Goal: Task Accomplishment & Management: Complete application form

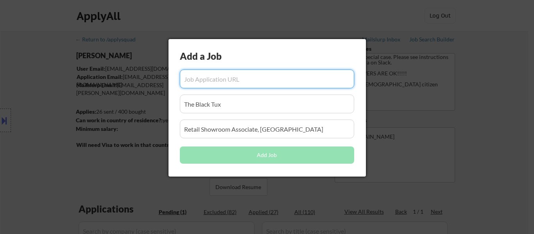
select select ""pending""
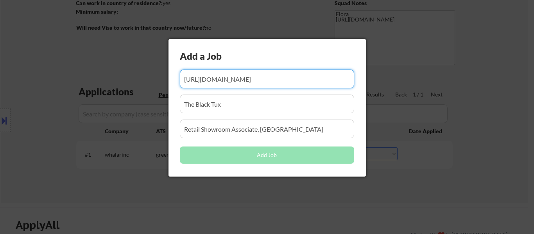
scroll to position [0, 122]
type input "[URL][DOMAIN_NAME]"
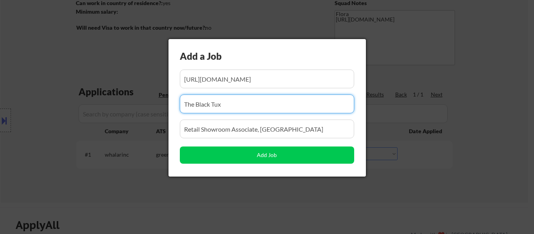
scroll to position [0, 0]
click at [239, 111] on input "input" at bounding box center [267, 104] width 174 height 19
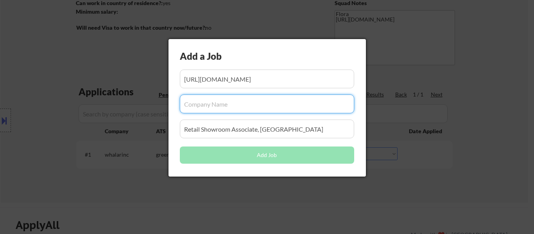
click at [234, 128] on input "input" at bounding box center [267, 129] width 174 height 19
click at [267, 102] on input "input" at bounding box center [267, 104] width 174 height 19
paste input "The Workforce Collective"
type input "The Workforce Collective"
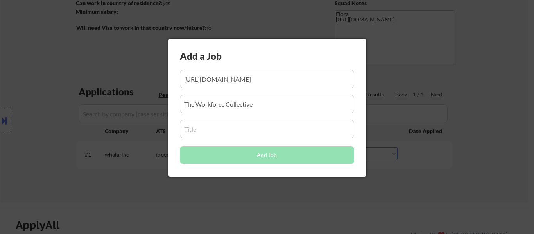
click at [206, 135] on input "input" at bounding box center [267, 129] width 174 height 19
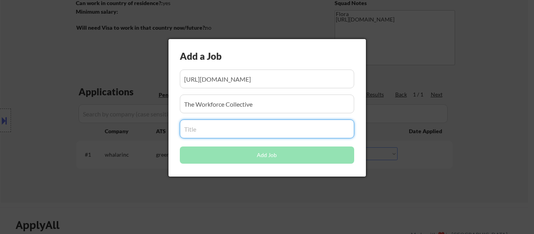
paste input "Data Entry Clerk"
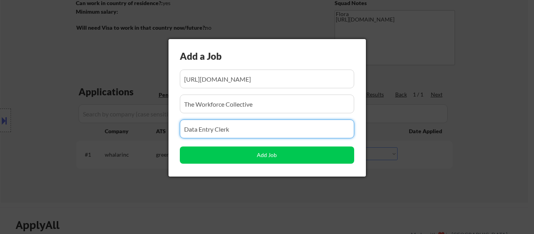
type input "Data Entry Clerk"
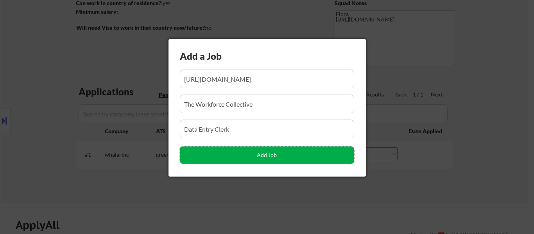
click at [260, 158] on button "Add Job" at bounding box center [267, 155] width 174 height 17
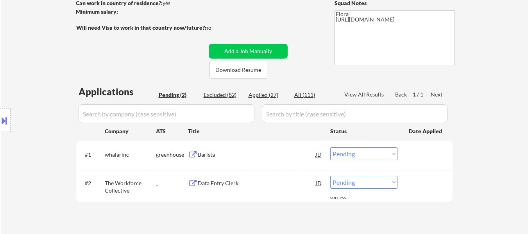
click at [375, 181] on select "Choose an option... Pending Applied Excluded (Questions) Excluded (Expired) Exc…" at bounding box center [363, 182] width 67 height 13
select select ""excluded__bad_match_""
click at [330, 176] on select "Choose an option... Pending Applied Excluded (Questions) Excluded (Expired) Exc…" at bounding box center [363, 182] width 67 height 13
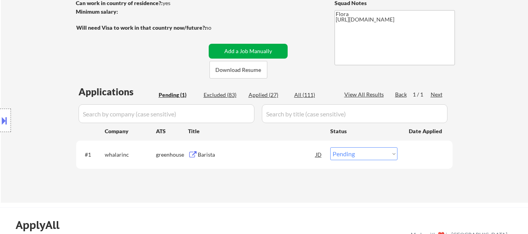
click at [280, 51] on button "Add a Job Manually" at bounding box center [248, 51] width 79 height 15
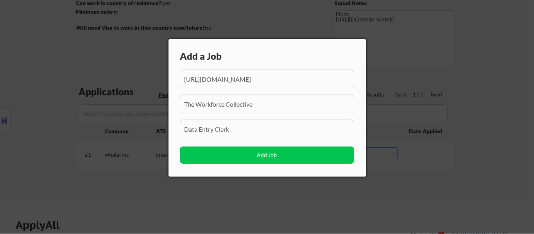
scroll to position [0, 122]
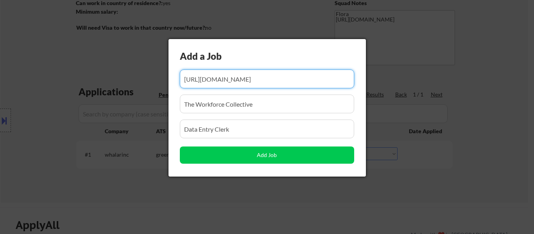
click at [238, 81] on input "input" at bounding box center [267, 79] width 174 height 19
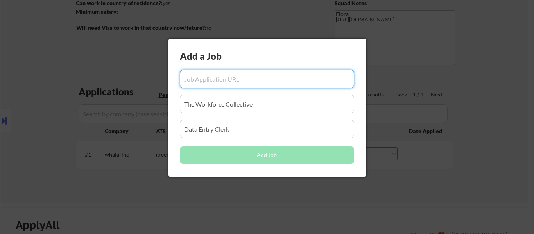
click at [264, 106] on input "input" at bounding box center [267, 104] width 174 height 19
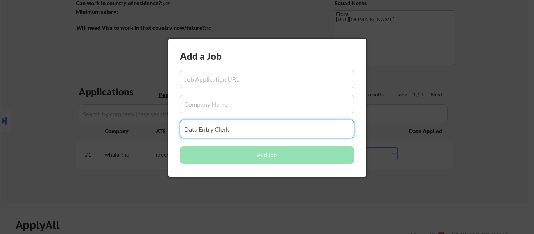
click at [253, 136] on input "input" at bounding box center [267, 129] width 174 height 19
type input "Data Entry Cler"
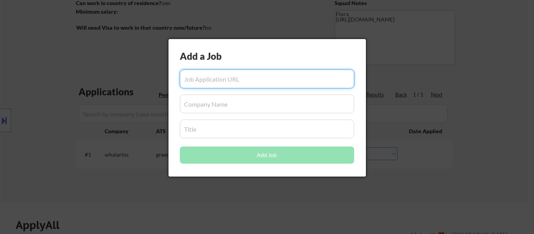
click at [270, 74] on input "input" at bounding box center [267, 79] width 174 height 19
paste input "[URL][DOMAIN_NAME]"
type input "[URL][DOMAIN_NAME]"
click at [229, 108] on input "input" at bounding box center [267, 104] width 174 height 19
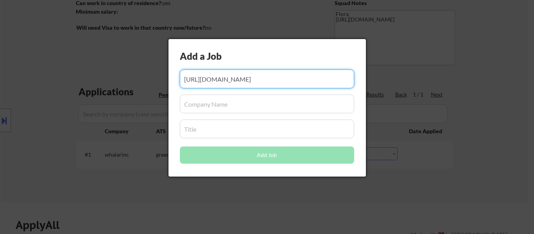
scroll to position [0, 0]
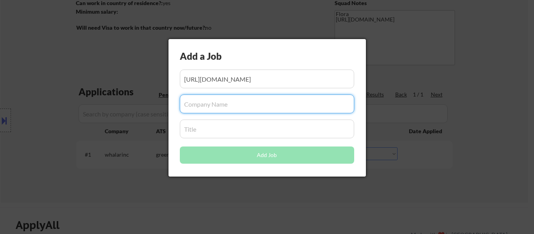
paste input "City of [GEOGRAPHIC_DATA]"
type input "City of [GEOGRAPHIC_DATA]"
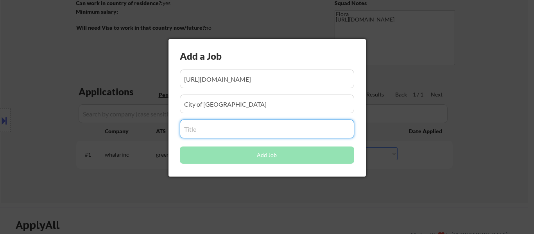
click at [204, 137] on input "input" at bounding box center [267, 129] width 174 height 19
paste input "Library Clerk Part-Time"
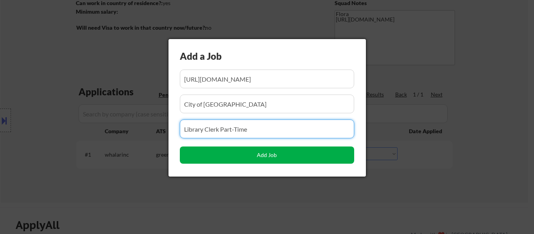
type input "Library Clerk Part-Time"
click at [256, 159] on button "Add Job" at bounding box center [267, 155] width 174 height 17
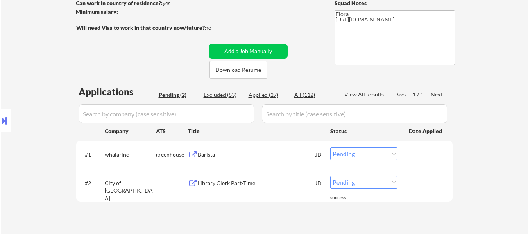
drag, startPoint x: 359, startPoint y: 184, endPoint x: 359, endPoint y: 178, distance: 5.5
click at [359, 184] on select "Choose an option... Pending Applied Excluded (Questions) Excluded (Expired) Exc…" at bounding box center [363, 182] width 67 height 13
select select ""excluded__other_""
click at [330, 176] on select "Choose an option... Pending Applied Excluded (Questions) Excluded (Expired) Exc…" at bounding box center [363, 182] width 67 height 13
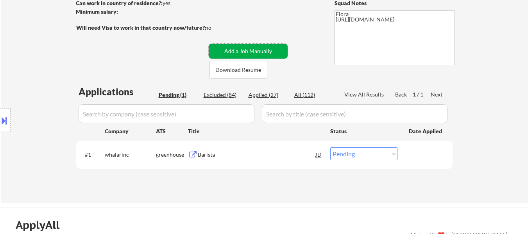
click at [235, 47] on button "Add a Job Manually" at bounding box center [248, 51] width 79 height 15
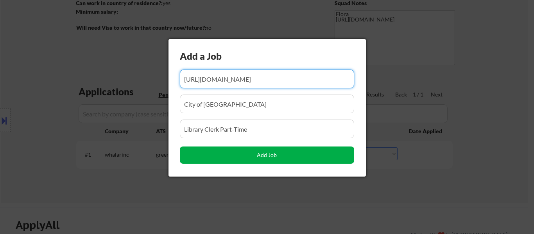
scroll to position [0, 128]
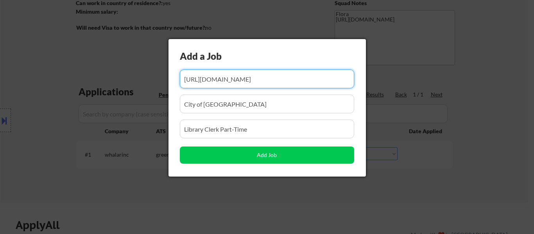
drag, startPoint x: 229, startPoint y: 82, endPoint x: 227, endPoint y: 78, distance: 4.6
click at [228, 82] on input "input" at bounding box center [267, 79] width 174 height 19
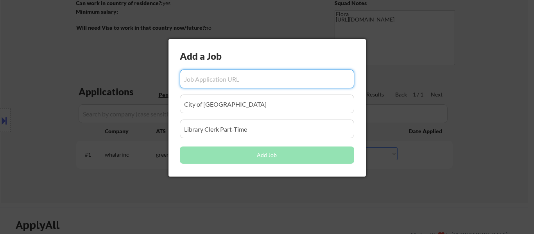
scroll to position [0, 0]
click at [260, 105] on input "input" at bounding box center [267, 104] width 174 height 19
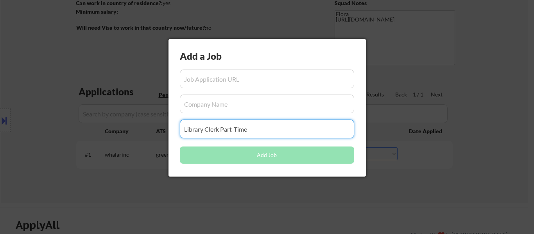
click at [260, 127] on input "input" at bounding box center [267, 129] width 174 height 19
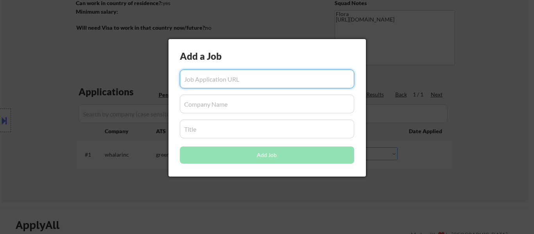
click at [260, 77] on input "input" at bounding box center [267, 79] width 174 height 19
paste input "[URL][DOMAIN_NAME]"
type input "[URL][DOMAIN_NAME]"
click at [245, 109] on input "input" at bounding box center [267, 104] width 174 height 19
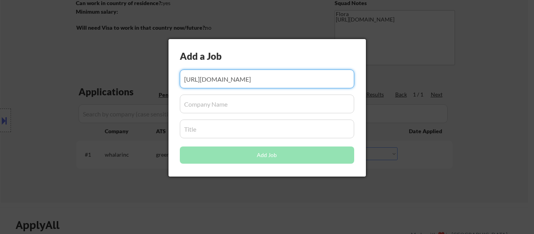
scroll to position [0, 0]
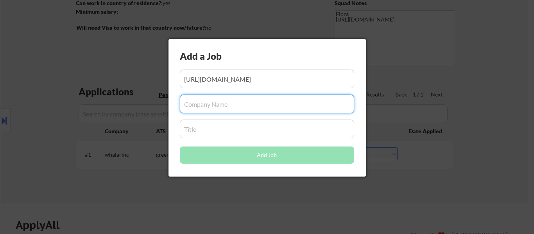
paste input "Wolf Clinical Services"
type input "Wolf Clinical Services"
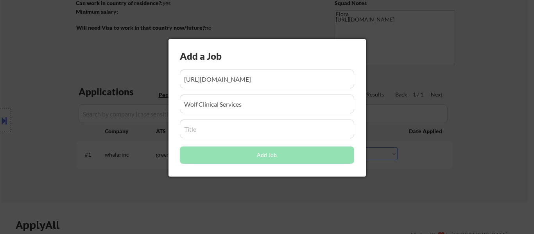
click at [247, 133] on input "input" at bounding box center [267, 129] width 174 height 19
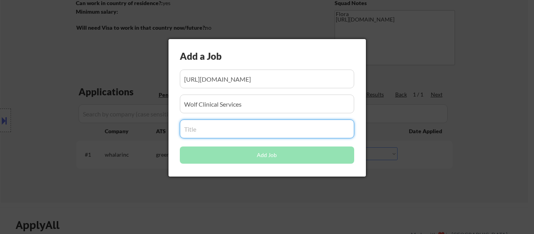
paste input "Part Time Babysitter"
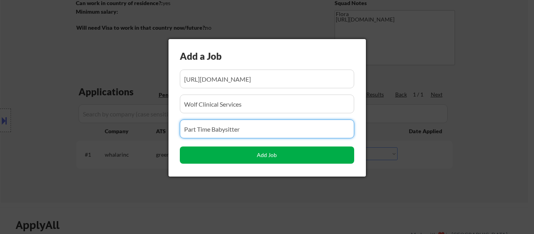
type input "Part Time Babysitter"
click at [277, 154] on button "Add Job" at bounding box center [267, 155] width 174 height 17
select select ""pending""
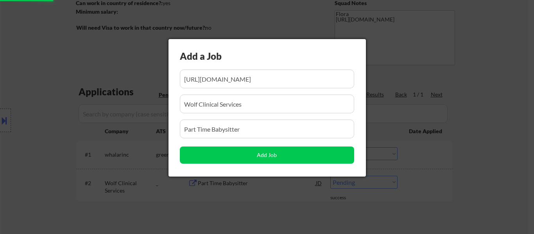
click at [488, 72] on div at bounding box center [267, 117] width 534 height 234
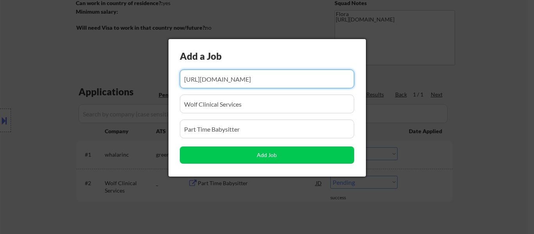
click at [294, 81] on input "input" at bounding box center [267, 79] width 174 height 19
type input "[URL][DOMAIN_NAME]"
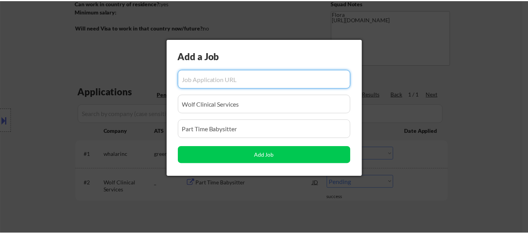
scroll to position [0, 0]
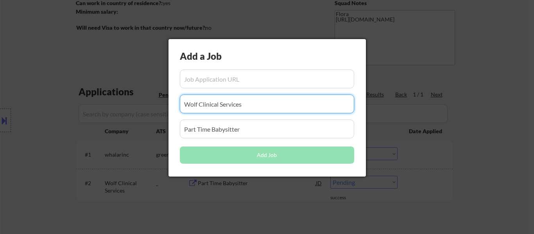
click at [288, 100] on input "input" at bounding box center [267, 104] width 174 height 19
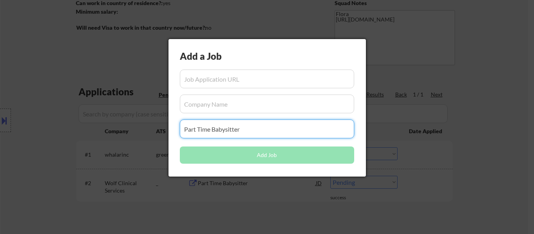
click at [298, 133] on input "input" at bounding box center [267, 129] width 174 height 19
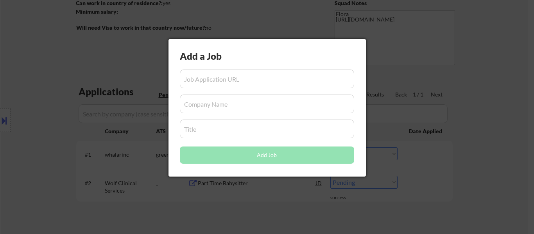
click at [504, 85] on div at bounding box center [267, 117] width 534 height 234
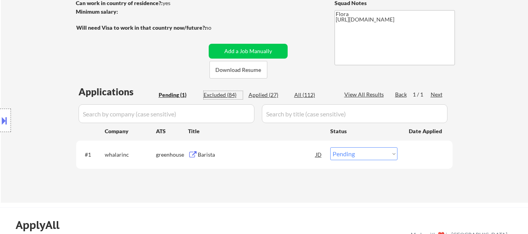
click at [233, 94] on div "Excluded (84)" at bounding box center [223, 95] width 39 height 8
select select ""excluded__other_""
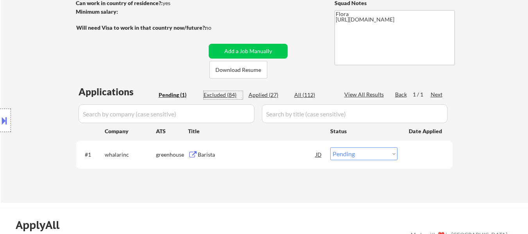
select select ""excluded__bad_match_""
select select ""excluded__expired_""
select select ""excluded__other_""
select select ""excluded__bad_match_""
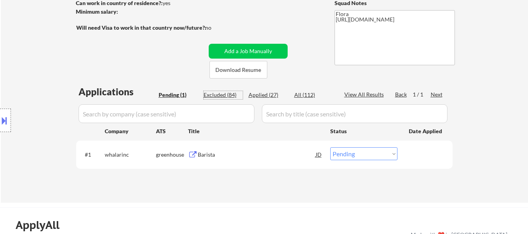
select select ""excluded__bad_match_""
select select ""excluded__expired_""
select select ""excluded__bad_match_""
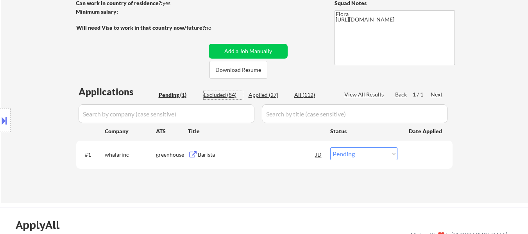
select select ""excluded__bad_match_""
select select ""excluded__expired_""
select select ""excluded__other_""
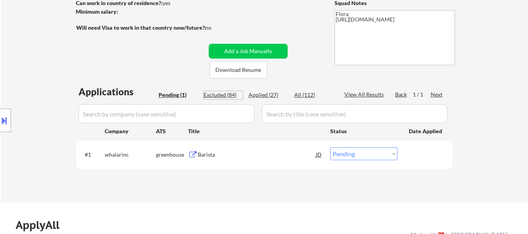
select select ""excluded__bad_match_""
select select ""excluded__other_""
select select ""excluded__bad_match_""
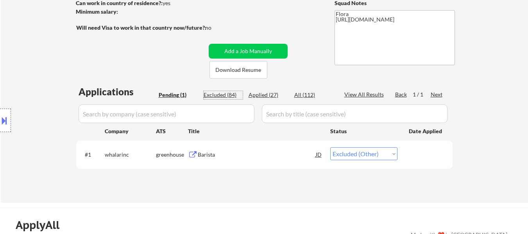
select select ""excluded__bad_match_""
select select ""excluded__other_""
select select ""excluded__bad_match_""
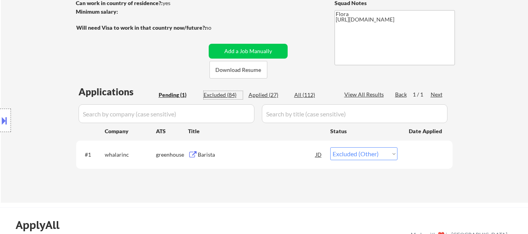
select select ""excluded__bad_match_""
select select ""excluded__other_""
select select ""excluded__bad_match_""
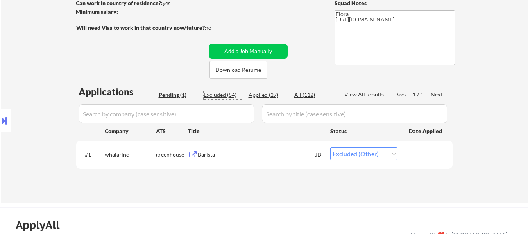
select select ""excluded__bad_match_""
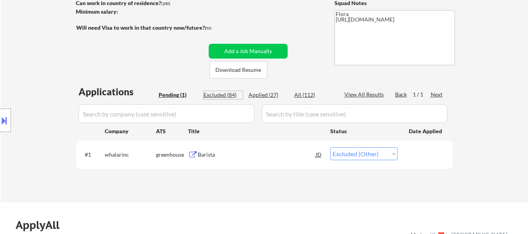
select select ""excluded__bad_match_""
select select ""excluded__expired_""
select select ""excluded__bad_match_""
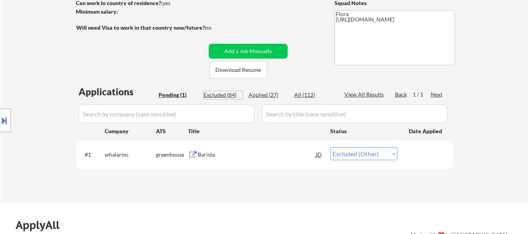
select select ""excluded__bad_match_""
select select ""excluded__expired_""
select select ""excluded__bad_match_""
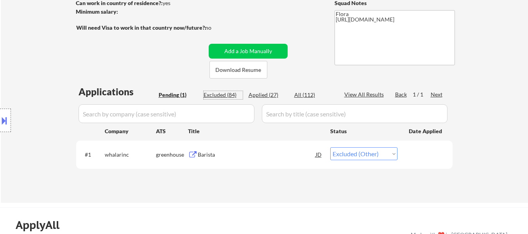
select select ""excluded__bad_match_""
select select ""excluded__expired_""
select select ""excluded__bad_match_""
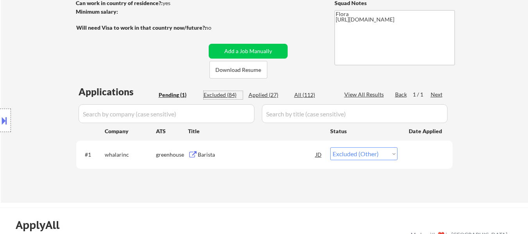
select select ""excluded__bad_match_""
select select ""excluded__expired_""
select select ""excluded__bad_match_""
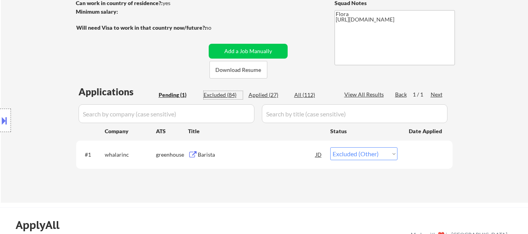
select select ""excluded__bad_match_""
select select ""excluded__expired_""
select select ""excluded__bad_match_""
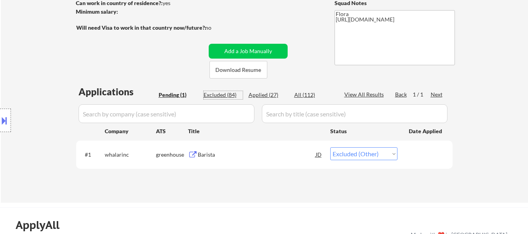
select select ""excluded__expired_""
select select ""excluded__bad_match_""
select select ""excluded__expired_""
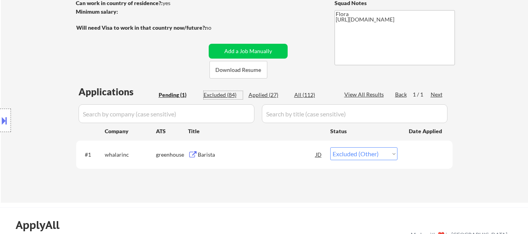
select select ""excluded__bad_match_""
select select ""excluded__expired_""
select select ""excluded__bad_match_""
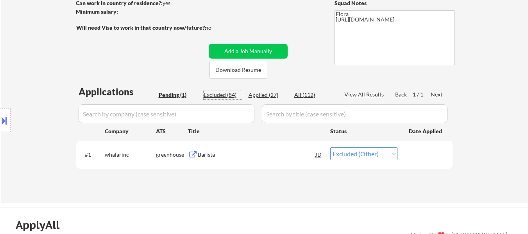
select select ""excluded__bad_match_""
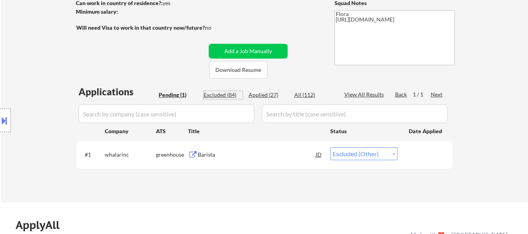
select select ""excluded__bad_match_""
select select ""excluded__other_""
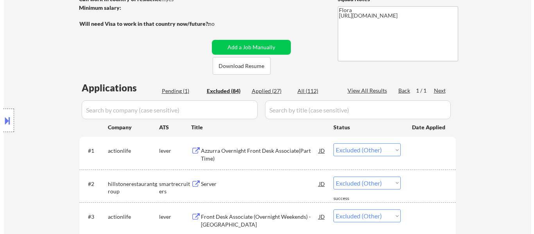
scroll to position [117, 0]
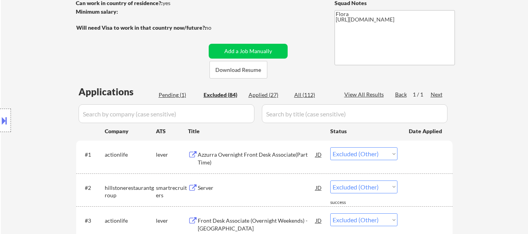
click at [174, 97] on div "Pending (1)" at bounding box center [178, 95] width 39 height 8
select select ""pending""
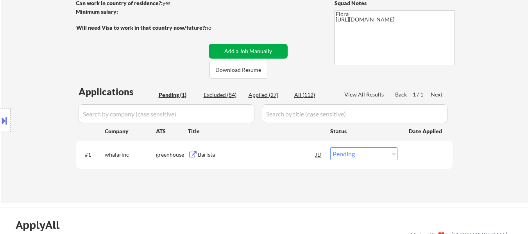
click at [257, 48] on button "Add a Job Manually" at bounding box center [248, 51] width 79 height 15
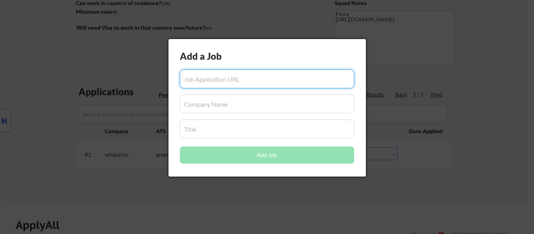
paste input "[URL][DOMAIN_NAME]"
type input "[URL][DOMAIN_NAME]"
click at [244, 104] on input "input" at bounding box center [267, 104] width 174 height 19
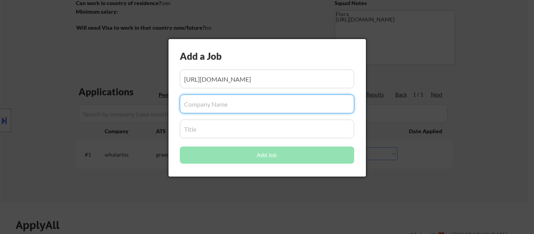
paste input "Wolf Clinical Services"
type input "Wolf Clinical Services"
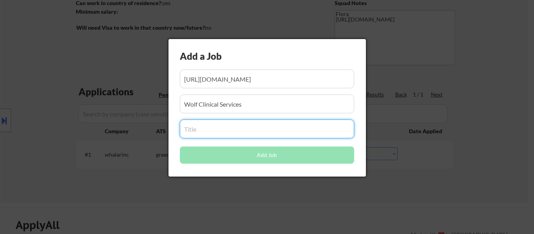
click at [203, 134] on input "input" at bounding box center [267, 129] width 174 height 19
paste input "Part Time Babysitter"
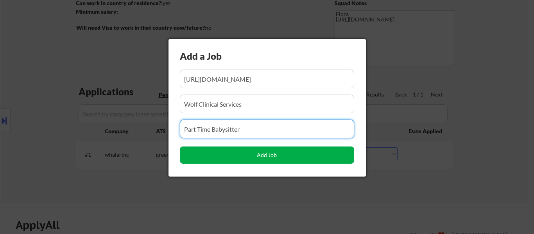
type input "Part Time Babysitter"
click at [257, 157] on button "Add Job" at bounding box center [267, 155] width 174 height 17
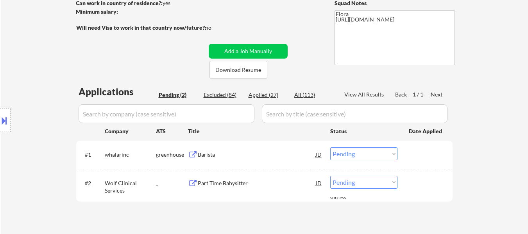
click at [356, 180] on select "Choose an option... Pending Applied Excluded (Questions) Excluded (Expired) Exc…" at bounding box center [363, 182] width 67 height 13
select select ""applied""
click at [330, 176] on select "Choose an option... Pending Applied Excluded (Questions) Excluded (Expired) Exc…" at bounding box center [363, 182] width 67 height 13
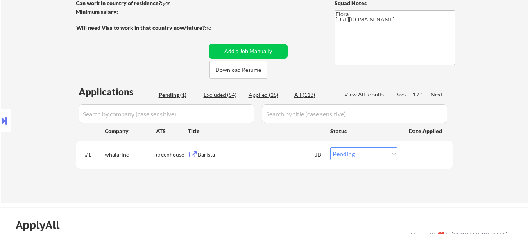
click at [252, 43] on div "← Return to /applysquad Mailslurp Inbox Job Search Builder [PERSON_NAME] User E…" at bounding box center [265, 55] width 390 height 283
click at [252, 49] on button "Add a Job Manually" at bounding box center [248, 51] width 79 height 15
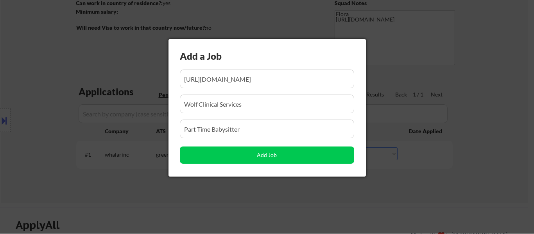
scroll to position [0, 115]
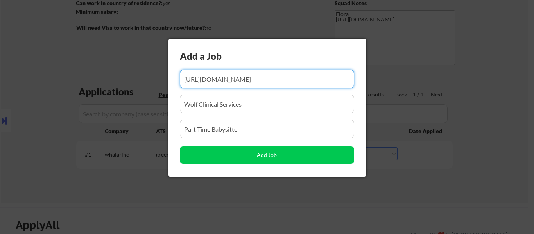
click at [237, 77] on input "input" at bounding box center [267, 79] width 174 height 19
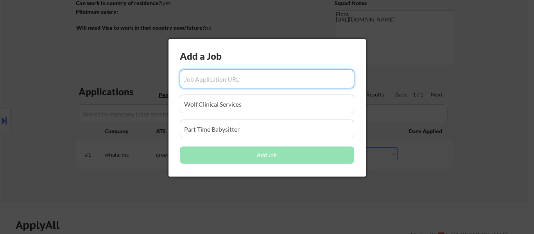
scroll to position [0, 0]
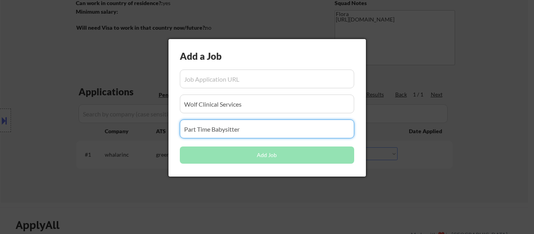
click at [250, 117] on div "Add a Job Add Job" at bounding box center [267, 108] width 197 height 138
click at [260, 103] on input "input" at bounding box center [267, 104] width 174 height 19
click at [267, 137] on input "input" at bounding box center [267, 129] width 174 height 19
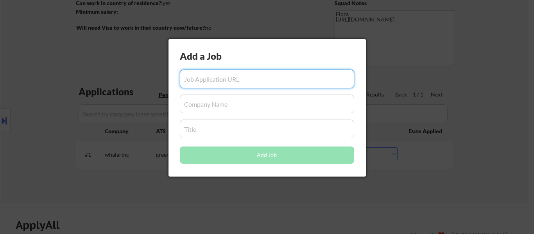
click at [282, 79] on input "input" at bounding box center [267, 79] width 174 height 19
paste input "[URL][DOMAIN_NAME]"
type input "[URL][DOMAIN_NAME]"
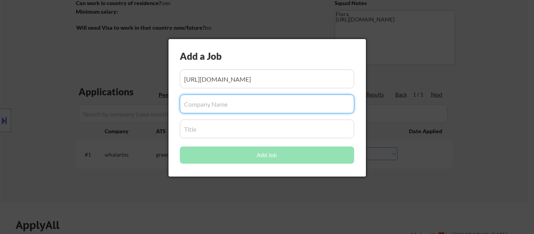
scroll to position [0, 0]
click at [262, 107] on input "input" at bounding box center [267, 104] width 174 height 19
click at [242, 107] on input "input" at bounding box center [267, 104] width 174 height 19
paste input "Zara Cares Residential Home"
type input "Zara Cares Residential Home"
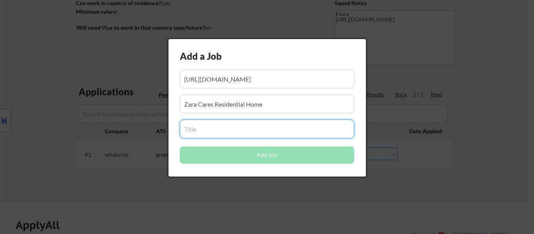
click at [231, 133] on input "input" at bounding box center [267, 129] width 174 height 19
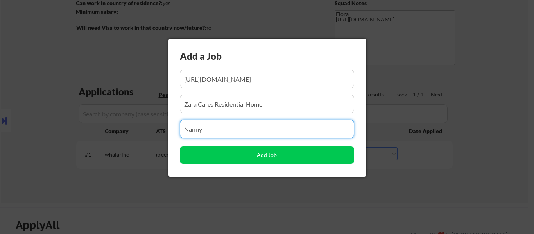
type input "Nanny"
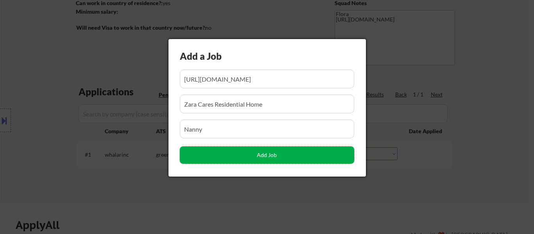
click at [265, 154] on button "Add Job" at bounding box center [267, 155] width 174 height 17
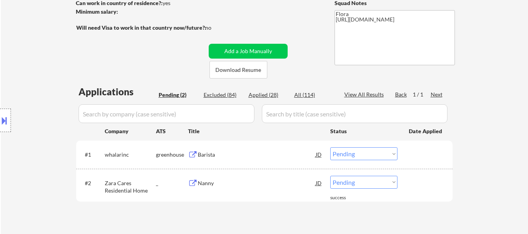
click at [364, 185] on select "Choose an option... Pending Applied Excluded (Questions) Excluded (Expired) Exc…" at bounding box center [363, 182] width 67 height 13
select select ""applied""
click at [330, 176] on select "Choose an option... Pending Applied Excluded (Questions) Excluded (Expired) Exc…" at bounding box center [363, 182] width 67 height 13
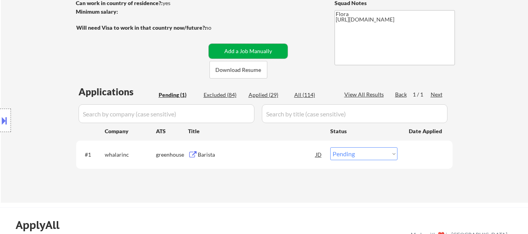
click at [244, 50] on button "Add a Job Manually" at bounding box center [248, 51] width 79 height 15
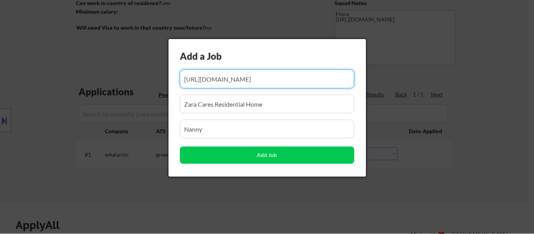
scroll to position [0, 120]
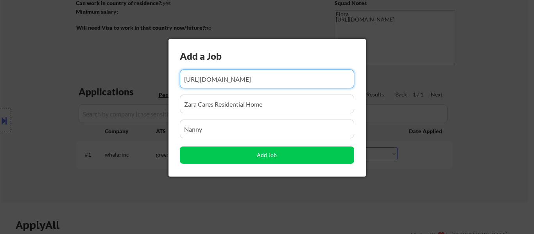
click at [228, 79] on input "input" at bounding box center [267, 79] width 174 height 19
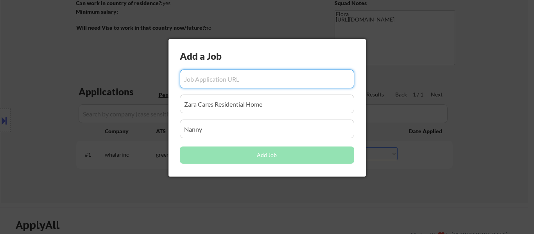
click at [229, 80] on input "input" at bounding box center [267, 79] width 174 height 19
paste input "[URL][DOMAIN_NAME]"
type input "[URL][DOMAIN_NAME]"
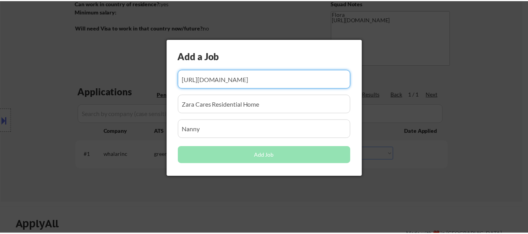
scroll to position [0, 0]
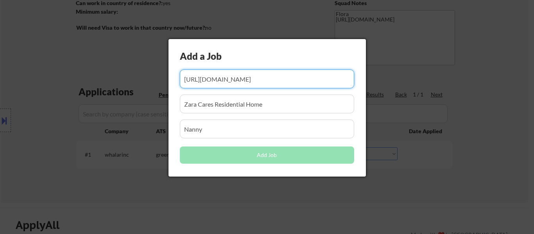
click at [234, 106] on input "input" at bounding box center [267, 104] width 174 height 19
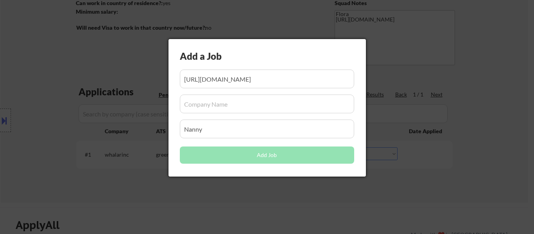
drag, startPoint x: 216, startPoint y: 141, endPoint x: 219, endPoint y: 135, distance: 6.5
click at [216, 140] on div "Add a Job Add Job" at bounding box center [267, 108] width 197 height 138
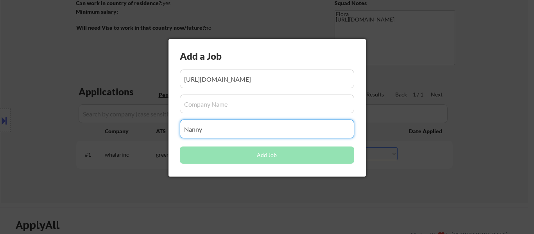
click at [221, 132] on input "input" at bounding box center [267, 129] width 174 height 19
click at [238, 105] on input "input" at bounding box center [267, 104] width 174 height 19
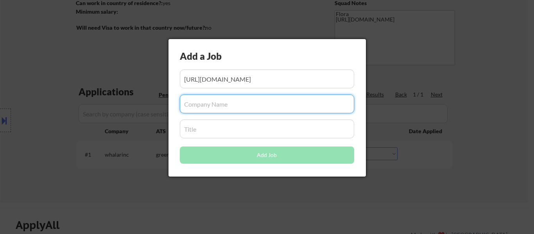
paste input "[PERSON_NAME] Home"
type input "[PERSON_NAME] Home"
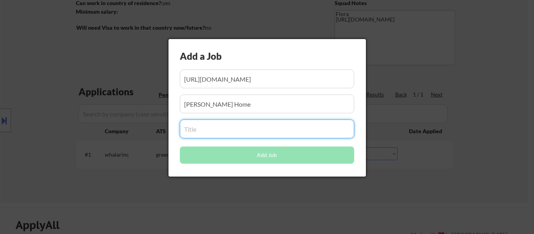
click at [226, 133] on input "input" at bounding box center [267, 129] width 174 height 19
paste input "Sales Associate"
type input "Sales Associate"
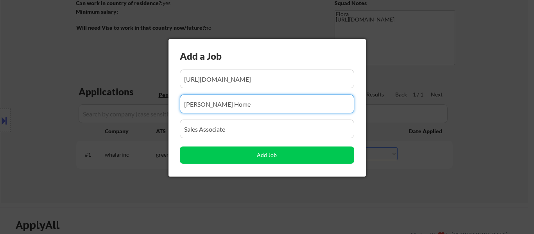
click at [274, 106] on input "input" at bounding box center [267, 104] width 174 height 19
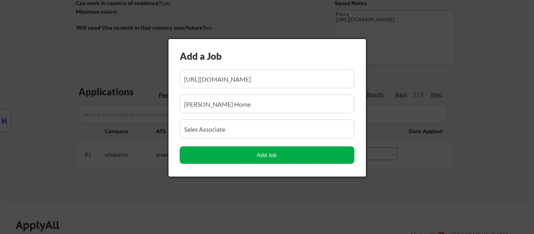
click at [266, 156] on button "Add Job" at bounding box center [267, 155] width 174 height 17
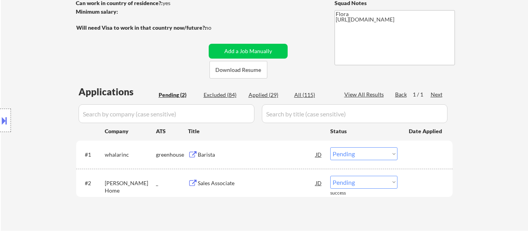
click at [350, 183] on select "Choose an option... Pending Applied Excluded (Questions) Excluded (Expired) Exc…" at bounding box center [363, 182] width 67 height 13
select select ""applied""
click at [330, 176] on select "Choose an option... Pending Applied Excluded (Questions) Excluded (Expired) Exc…" at bounding box center [363, 182] width 67 height 13
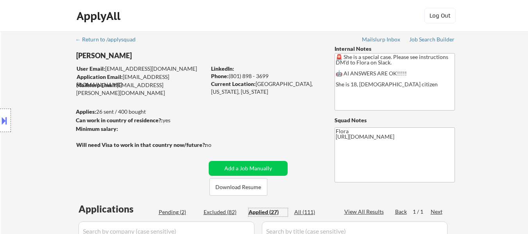
select select ""applied""
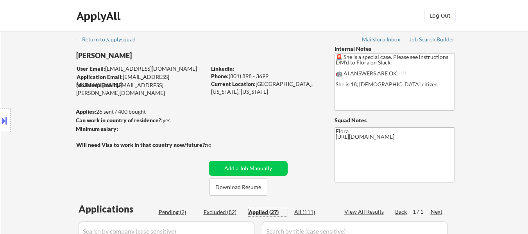
select select ""applied""
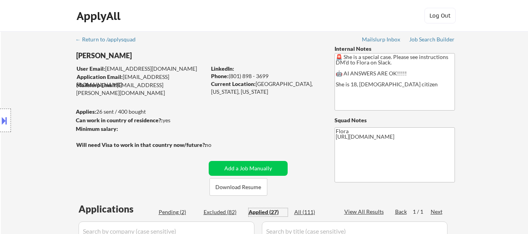
select select ""applied""
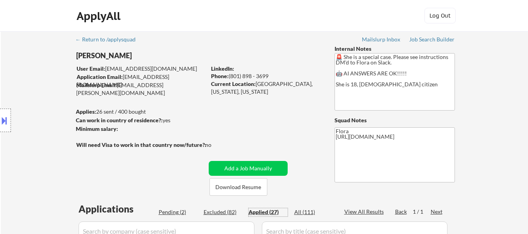
select select ""applied""
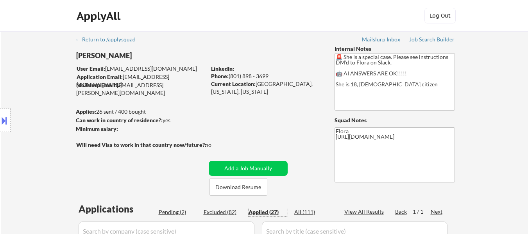
select select ""applied""
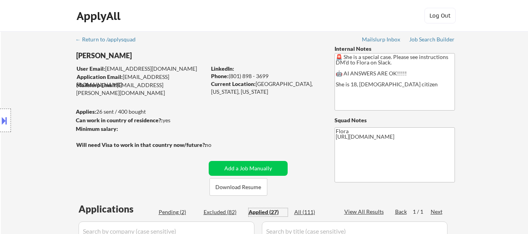
select select ""applied""
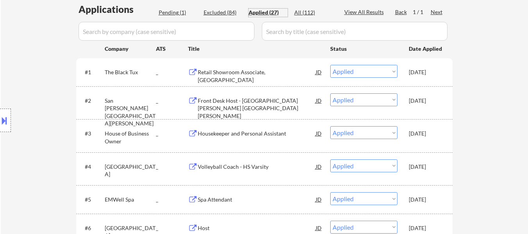
scroll to position [195, 0]
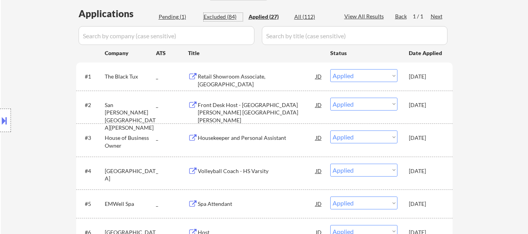
click at [219, 14] on div "Excluded (84)" at bounding box center [223, 17] width 39 height 8
select select ""excluded__other_""
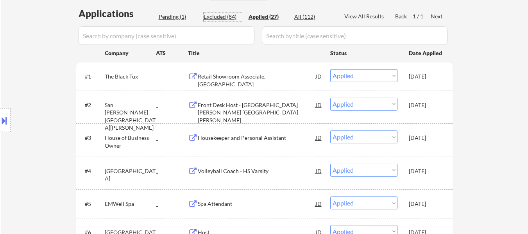
select select ""excluded__bad_match_""
select select ""excluded__expired_""
select select ""excluded__other_""
select select ""excluded__bad_match_""
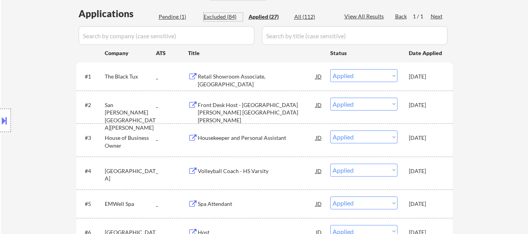
select select ""excluded__bad_match_""
select select ""excluded__expired_""
select select ""excluded__bad_match_""
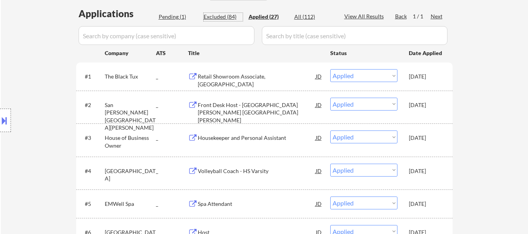
select select ""excluded__bad_match_""
select select ""excluded__expired_""
select select ""excluded__other_""
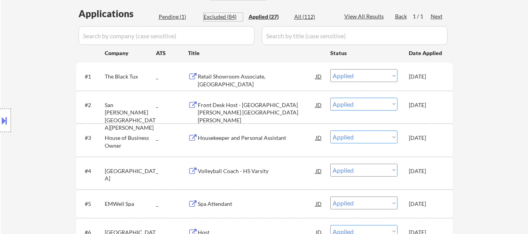
select select ""excluded__bad_match_""
select select ""excluded__other_""
select select ""excluded__bad_match_""
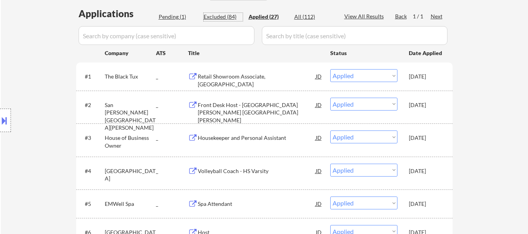
select select ""excluded__bad_match_""
select select ""excluded__other_""
select select ""excluded__bad_match_""
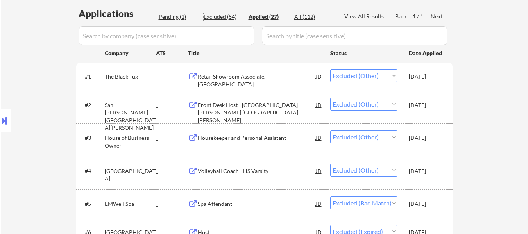
select select ""excluded__bad_match_""
select select ""excluded__other_""
select select ""excluded__bad_match_""
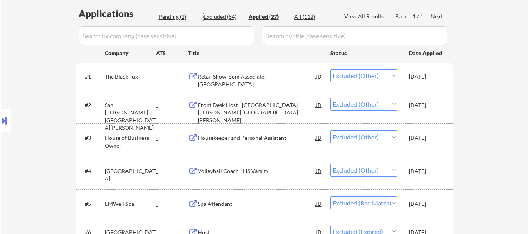
select select ""excluded__bad_match_""
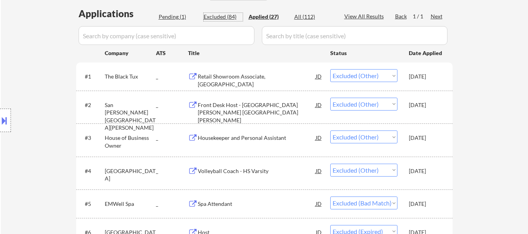
select select ""excluded__bad_match_""
select select ""excluded__expired_""
select select ""excluded__bad_match_""
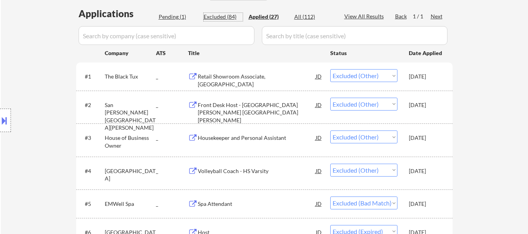
select select ""excluded__bad_match_""
select select ""excluded__expired_""
select select ""excluded__bad_match_""
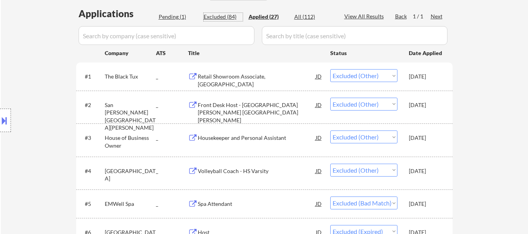
select select ""excluded__bad_match_""
select select ""excluded__expired_""
select select ""excluded__bad_match_""
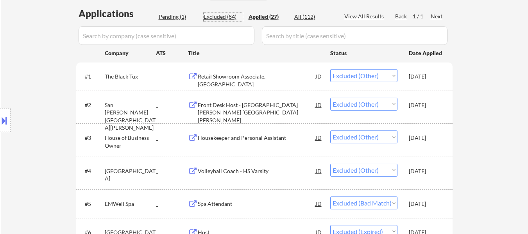
select select ""excluded__bad_match_""
select select ""excluded__expired_""
select select ""excluded__bad_match_""
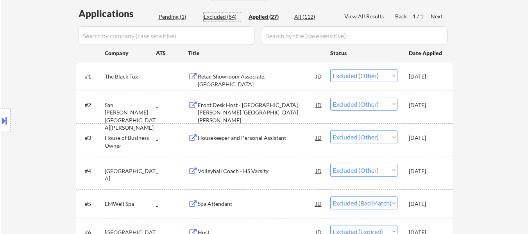
select select ""excluded__bad_match_""
select select ""excluded__expired_""
select select ""excluded__bad_match_""
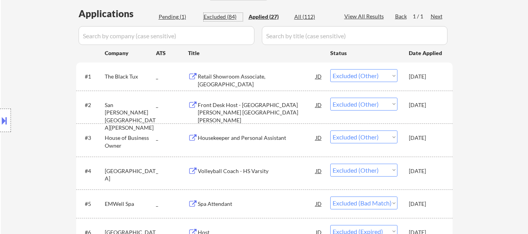
select select ""excluded__expired_""
select select ""excluded__bad_match_""
select select ""excluded__expired_""
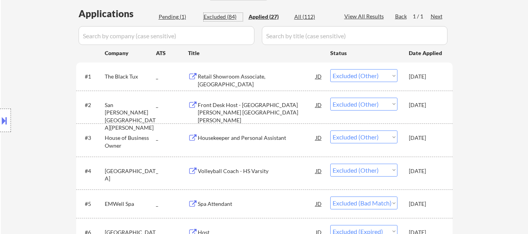
select select ""excluded__bad_match_""
select select ""excluded__expired_""
select select ""excluded__bad_match_""
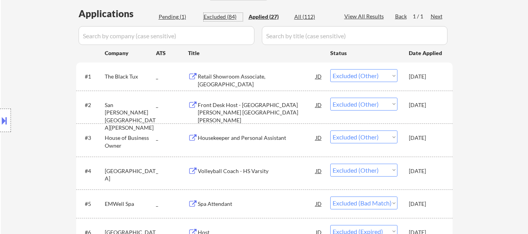
select select ""excluded__bad_match_""
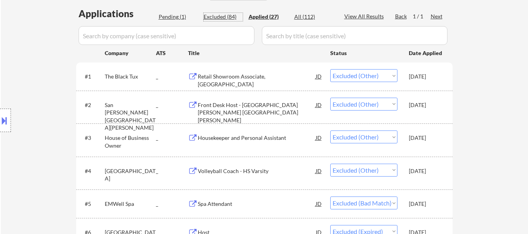
select select ""excluded__bad_match_""
select select ""excluded__other_""
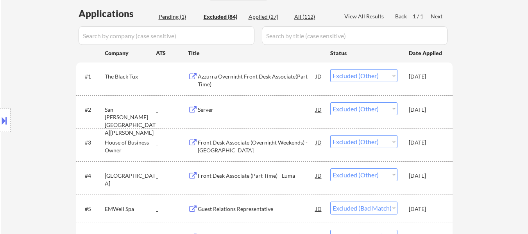
click at [222, 39] on input "input" at bounding box center [167, 35] width 176 height 19
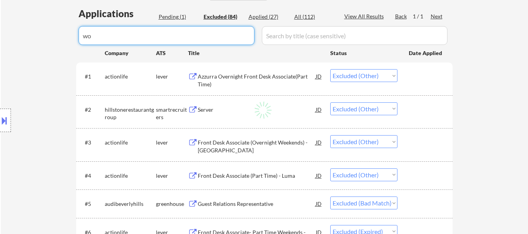
type input "wol"
select select ""excluded__bad_match_""
select select ""excluded__expired_""
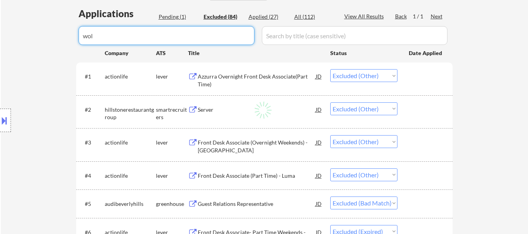
select select ""excluded__bad_match_""
select select ""excluded__expired_""
select select ""excluded__other_""
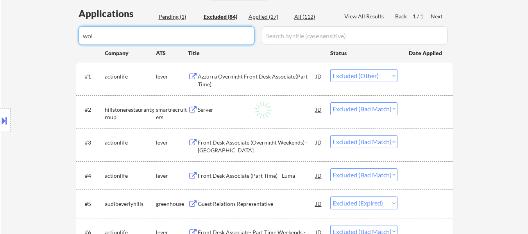
select select ""excluded__bad_match_""
select select ""excluded__expired_""
select select ""excluded__bad_match_""
select select ""excluded__expired_""
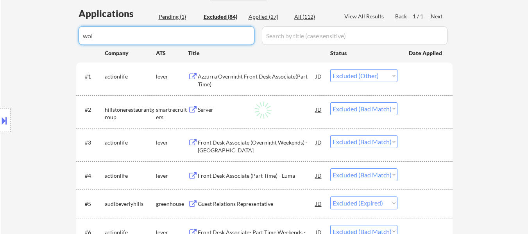
select select ""excluded__expired_""
select select ""excluded__bad_match_""
select select ""excluded__expired_""
select select ""excluded__bad_match_""
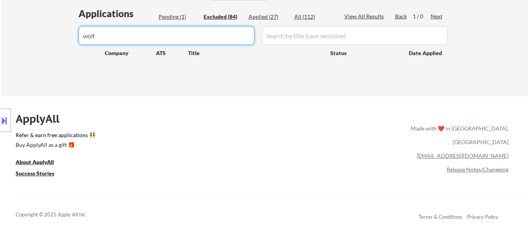
click at [200, 36] on input "input" at bounding box center [167, 35] width 176 height 19
type input "w"
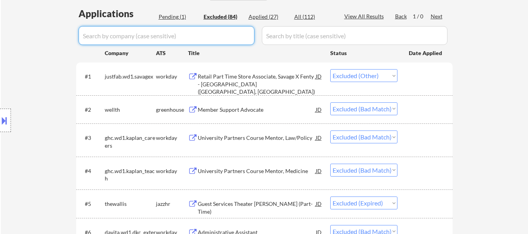
click at [267, 19] on div "Applied (27)" at bounding box center [268, 17] width 39 height 8
select select ""applied""
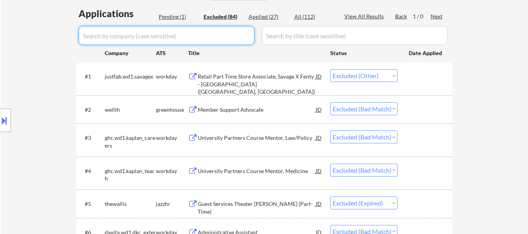
select select ""applied""
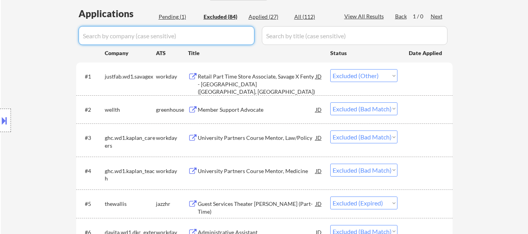
select select ""applied""
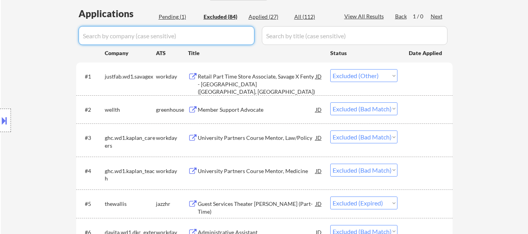
select select ""applied""
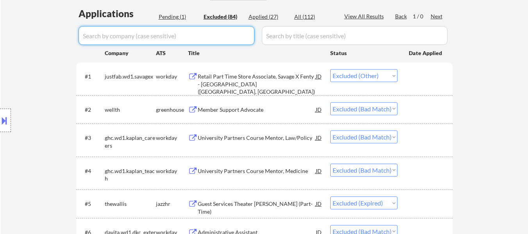
select select ""applied""
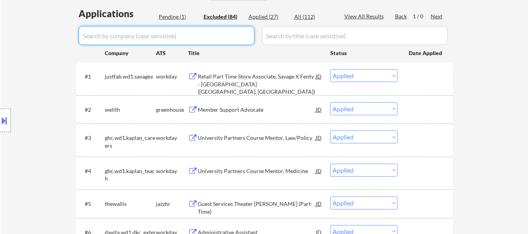
select select ""applied""
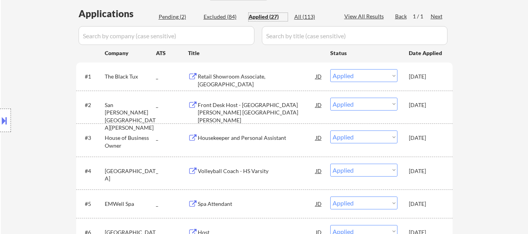
select select ""applied""
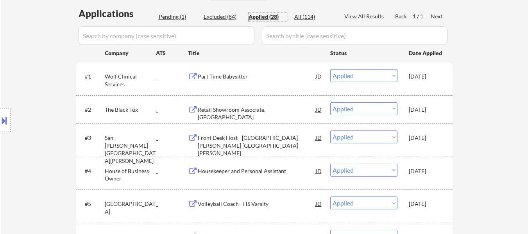
select select ""applied""
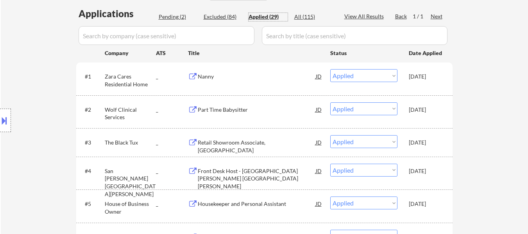
select select ""applied""
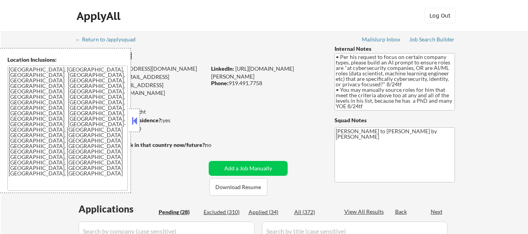
select select ""pending""
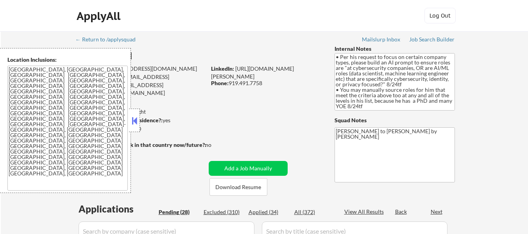
select select ""pending""
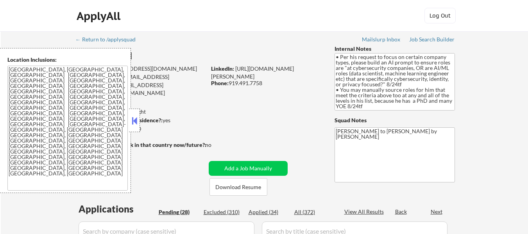
select select ""pending""
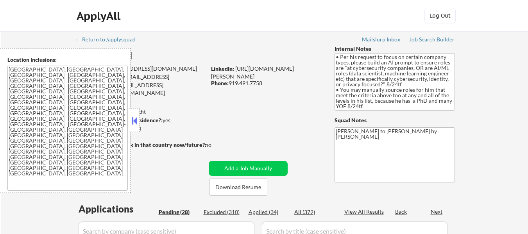
select select ""pending""
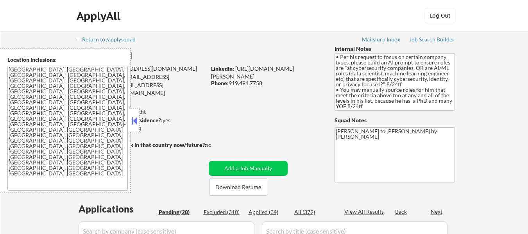
select select ""pending""
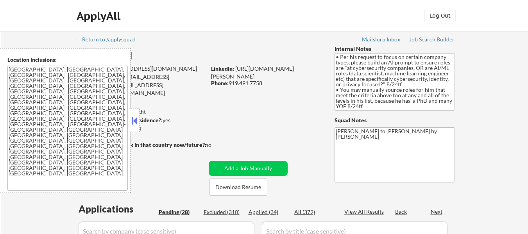
select select ""pending""
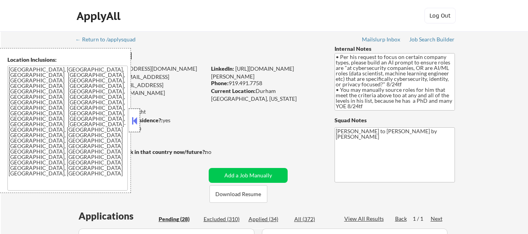
click at [129, 120] on div at bounding box center [134, 120] width 11 height 23
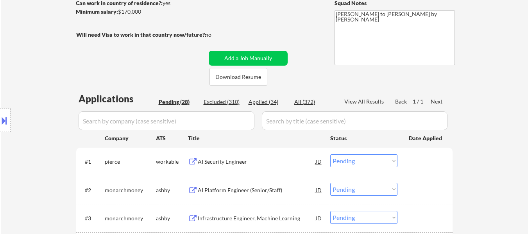
scroll to position [78, 0]
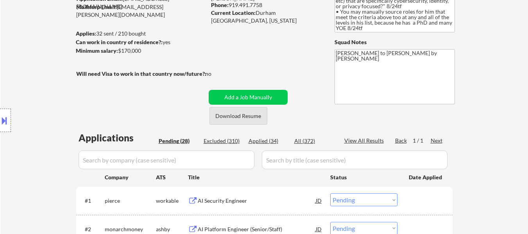
click at [249, 116] on button "Download Resume" at bounding box center [239, 116] width 58 height 18
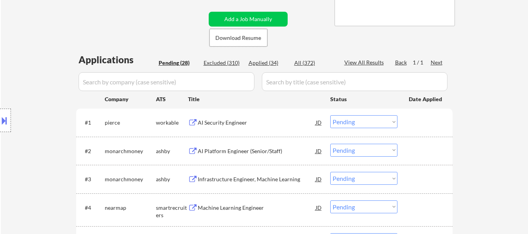
click at [235, 121] on div "AI Security Engineer" at bounding box center [257, 123] width 118 height 8
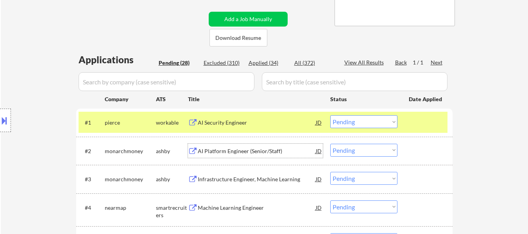
click at [254, 149] on div "AI Platform Engineer (Senior/Staff)" at bounding box center [257, 151] width 118 height 8
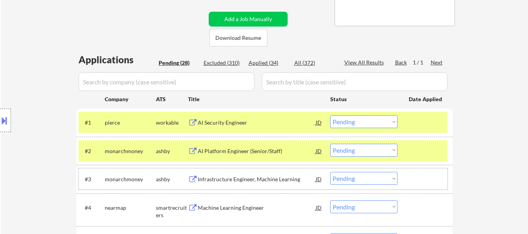
click at [229, 187] on div "#3 monarchmoney ashby Infrastructure Engineer, Machine Learning JD Choose an op…" at bounding box center [263, 179] width 369 height 21
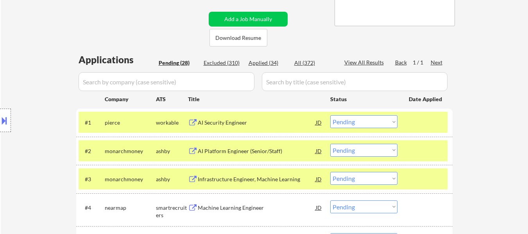
click at [248, 187] on div "#3 monarchmoney ashby Infrastructure Engineer, Machine Learning JD Choose an op…" at bounding box center [263, 179] width 369 height 21
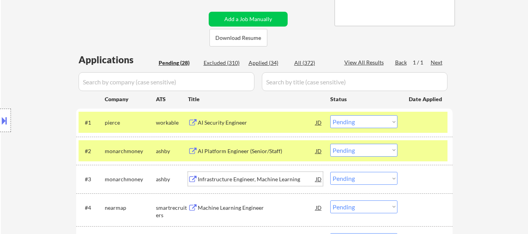
click at [256, 175] on div "Infrastructure Engineer, Machine Learning" at bounding box center [257, 179] width 118 height 14
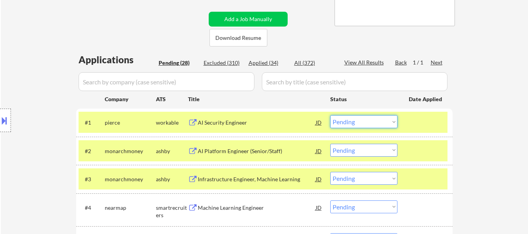
click at [355, 125] on select "Choose an option... Pending Applied Excluded (Questions) Excluded (Expired) Exc…" at bounding box center [363, 121] width 67 height 13
click at [330, 115] on select "Choose an option... Pending Applied Excluded (Questions) Excluded (Expired) Exc…" at bounding box center [363, 121] width 67 height 13
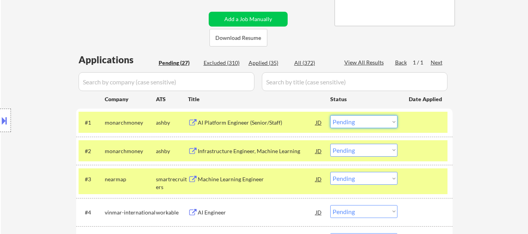
click at [377, 120] on select "Choose an option... Pending Applied Excluded (Questions) Excluded (Expired) Exc…" at bounding box center [363, 121] width 67 height 13
click at [330, 115] on select "Choose an option... Pending Applied Excluded (Questions) Excluded (Expired) Exc…" at bounding box center [363, 121] width 67 height 13
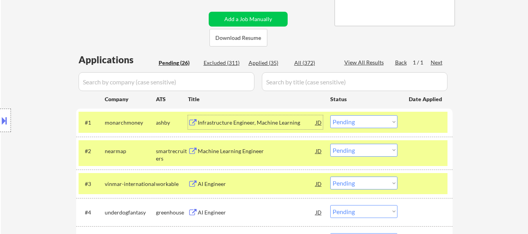
click at [288, 120] on div "Infrastructure Engineer, Machine Learning" at bounding box center [257, 123] width 118 height 8
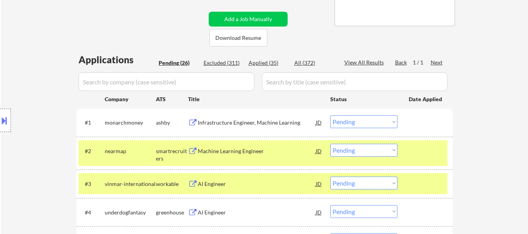
click at [409, 171] on div "#3 vinmar-international workable AI Engineer JD Choose an option... Pending App…" at bounding box center [264, 184] width 377 height 28
click at [417, 181] on div at bounding box center [426, 184] width 34 height 14
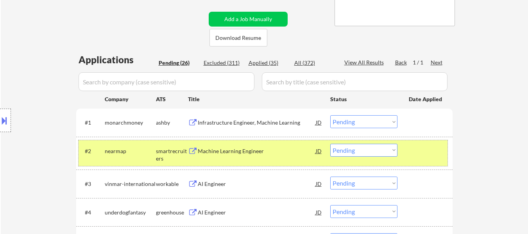
click at [416, 150] on div at bounding box center [426, 151] width 34 height 14
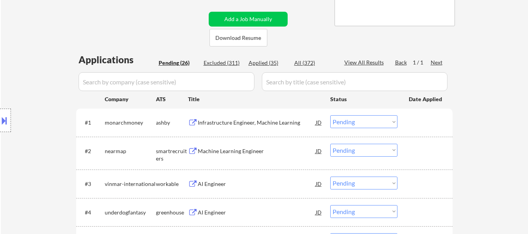
click at [252, 148] on div "Machine Learning Engineer" at bounding box center [257, 151] width 118 height 8
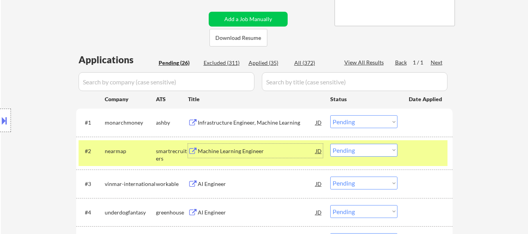
click at [359, 124] on select "Choose an option... Pending Applied Excluded (Questions) Excluded (Expired) Exc…" at bounding box center [363, 121] width 67 height 13
click at [330, 115] on select "Choose an option... Pending Applied Excluded (Questions) Excluded (Expired) Exc…" at bounding box center [363, 121] width 67 height 13
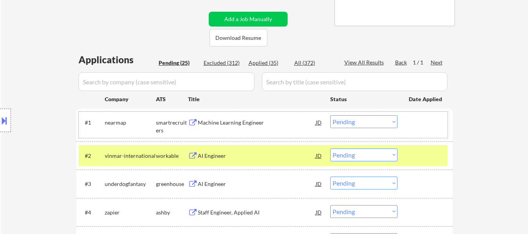
click at [356, 115] on div "#1 nearmap smartrecruiters Machine Learning Engineer JD Choose an option... Pen…" at bounding box center [263, 125] width 369 height 26
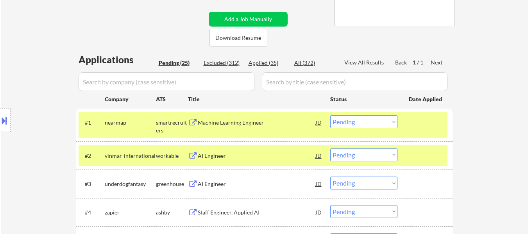
click at [364, 119] on select "Choose an option... Pending Applied Excluded (Questions) Excluded (Expired) Exc…" at bounding box center [363, 121] width 67 height 13
click at [330, 115] on select "Choose an option... Pending Applied Excluded (Questions) Excluded (Expired) Exc…" at bounding box center [363, 121] width 67 height 13
click at [210, 154] on div "AI Engineer" at bounding box center [257, 156] width 118 height 8
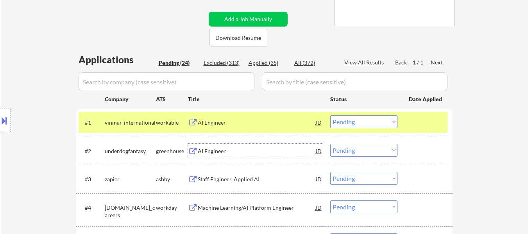
click at [215, 155] on div "AI Engineer" at bounding box center [257, 151] width 118 height 8
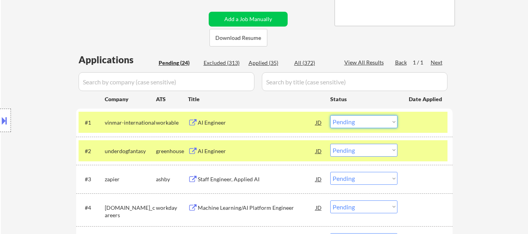
click at [373, 122] on select "Choose an option... Pending Applied Excluded (Questions) Excluded (Expired) Exc…" at bounding box center [363, 121] width 67 height 13
click at [330, 115] on select "Choose an option... Pending Applied Excluded (Questions) Excluded (Expired) Exc…" at bounding box center [363, 121] width 67 height 13
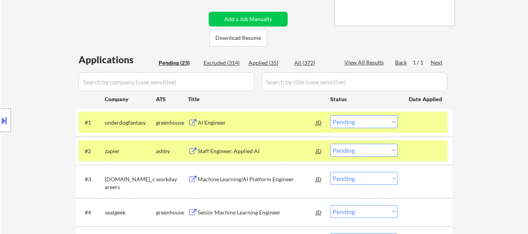
click at [412, 151] on div at bounding box center [426, 151] width 34 height 14
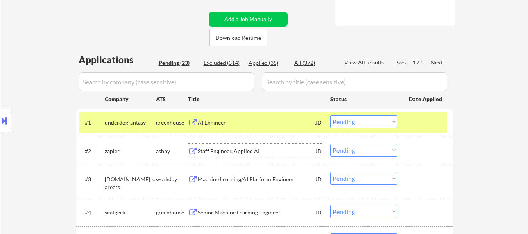
click at [234, 147] on div "Staff Engineer, Applied AI" at bounding box center [257, 151] width 118 height 8
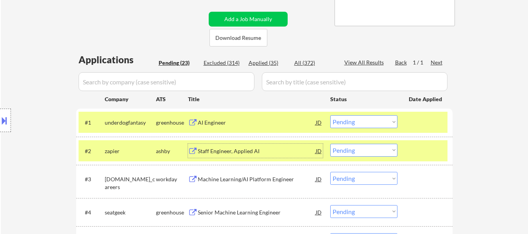
scroll to position [195, 0]
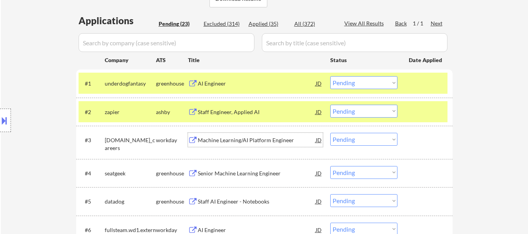
click at [261, 140] on div "Machine Learning/AI Platform Engineer" at bounding box center [257, 140] width 118 height 8
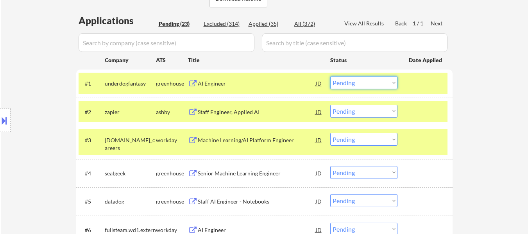
drag, startPoint x: 355, startPoint y: 81, endPoint x: 360, endPoint y: 85, distance: 7.0
click at [355, 81] on select "Choose an option... Pending Applied Excluded (Questions) Excluded (Expired) Exc…" at bounding box center [363, 82] width 67 height 13
click at [330, 76] on select "Choose an option... Pending Applied Excluded (Questions) Excluded (Expired) Exc…" at bounding box center [363, 82] width 67 height 13
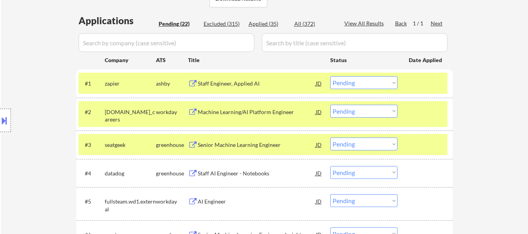
click at [364, 82] on select "Choose an option... Pending Applied Excluded (Questions) Excluded (Expired) Exc…" at bounding box center [363, 82] width 67 height 13
click at [330, 76] on select "Choose an option... Pending Applied Excluded (Questions) Excluded (Expired) Exc…" at bounding box center [363, 82] width 67 height 13
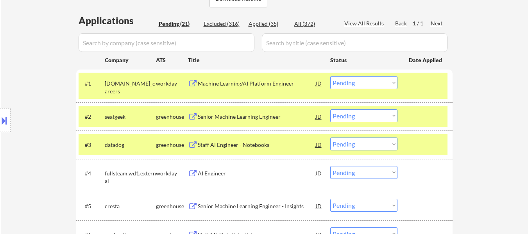
click at [428, 118] on div at bounding box center [426, 116] width 34 height 14
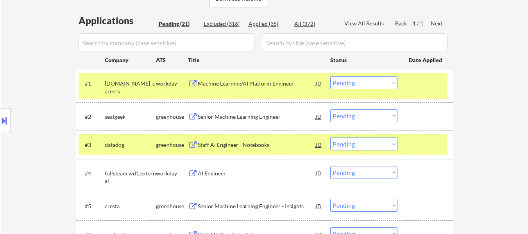
click at [422, 146] on div at bounding box center [426, 145] width 34 height 14
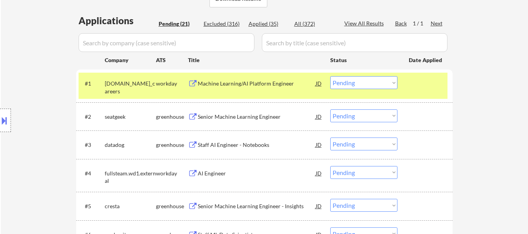
click at [260, 118] on div "Senior Machine Learning Engineer" at bounding box center [257, 117] width 118 height 8
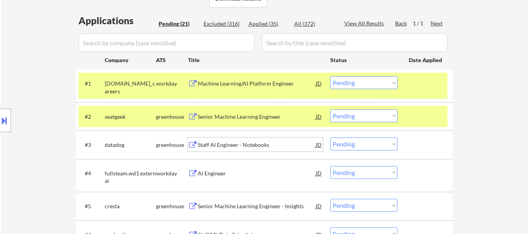
click at [236, 145] on div "Staff AI Engineer - Notebooks" at bounding box center [257, 145] width 118 height 8
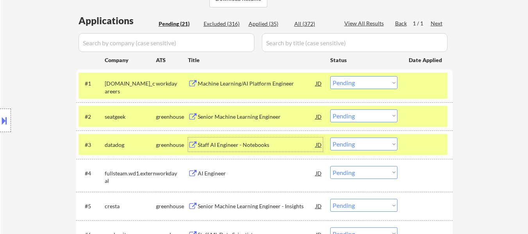
click at [376, 82] on select "Choose an option... Pending Applied Excluded (Questions) Excluded (Expired) Exc…" at bounding box center [363, 82] width 67 height 13
click at [330, 76] on select "Choose an option... Pending Applied Excluded (Questions) Excluded (Expired) Exc…" at bounding box center [363, 82] width 67 height 13
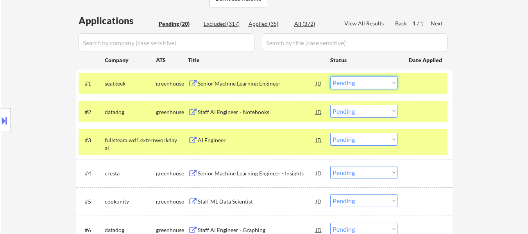
click at [375, 85] on select "Choose an option... Pending Applied Excluded (Questions) Excluded (Expired) Exc…" at bounding box center [363, 82] width 67 height 13
click at [330, 76] on select "Choose an option... Pending Applied Excluded (Questions) Excluded (Expired) Exc…" at bounding box center [363, 82] width 67 height 13
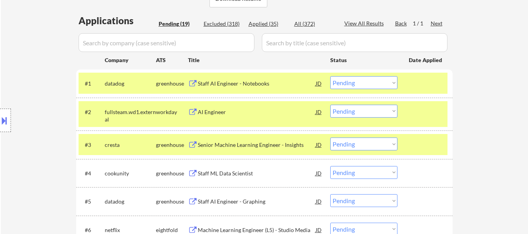
click at [436, 134] on div "#3 cresta greenhouse Senior Machine Learning Engineer - Insights JD Choose an o…" at bounding box center [263, 144] width 369 height 21
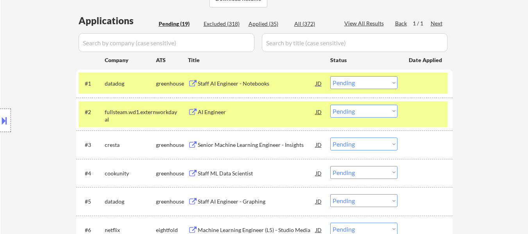
click at [436, 119] on div "#2 fullsteam.wd1.external workday AI Engineer JD Choose an option... Pending Ap…" at bounding box center [263, 114] width 369 height 26
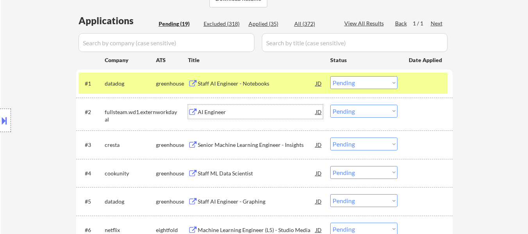
click at [229, 115] on div "AI Engineer" at bounding box center [257, 112] width 118 height 8
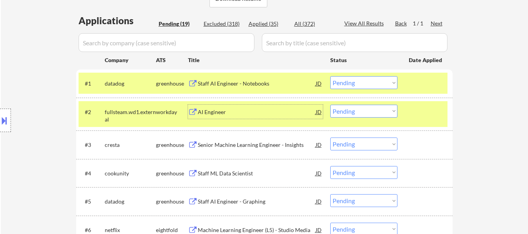
drag, startPoint x: 368, startPoint y: 82, endPoint x: 368, endPoint y: 88, distance: 5.9
click at [368, 82] on select "Choose an option... Pending Applied Excluded (Questions) Excluded (Expired) Exc…" at bounding box center [363, 82] width 67 height 13
click at [330, 76] on select "Choose an option... Pending Applied Excluded (Questions) Excluded (Expired) Exc…" at bounding box center [363, 82] width 67 height 13
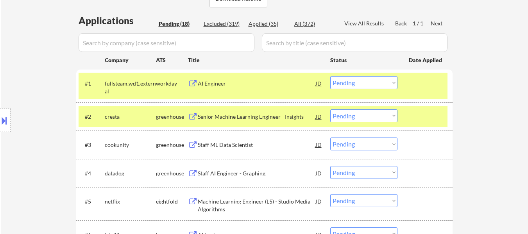
drag, startPoint x: 423, startPoint y: 117, endPoint x: 404, endPoint y: 118, distance: 18.8
click at [423, 117] on div at bounding box center [426, 116] width 34 height 14
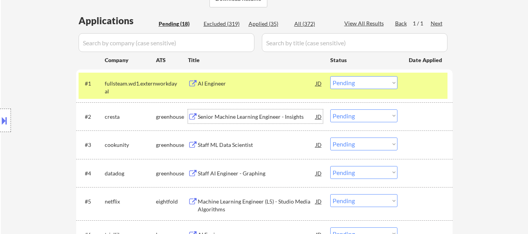
click at [267, 120] on div "Senior Machine Learning Engineer - Insights" at bounding box center [257, 117] width 118 height 8
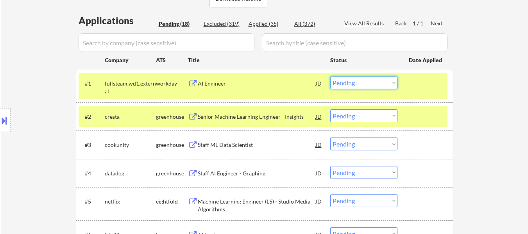
drag, startPoint x: 361, startPoint y: 85, endPoint x: 364, endPoint y: 87, distance: 4.2
click at [361, 85] on select "Choose an option... Pending Applied Excluded (Questions) Excluded (Expired) Exc…" at bounding box center [363, 82] width 67 height 13
click at [330, 76] on select "Choose an option... Pending Applied Excluded (Questions) Excluded (Expired) Exc…" at bounding box center [363, 82] width 67 height 13
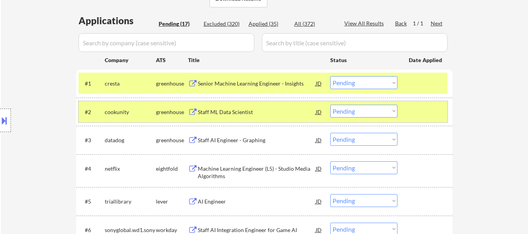
click at [432, 115] on div at bounding box center [426, 112] width 34 height 14
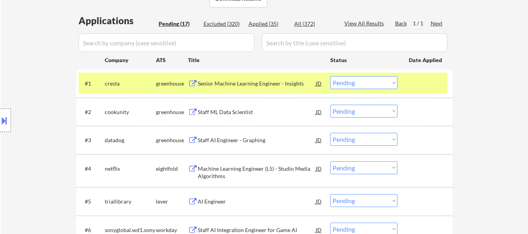
click at [281, 119] on div "#2 cookunity greenhouse Staff ML Data Scientist JD Choose an option... Pending …" at bounding box center [263, 111] width 369 height 21
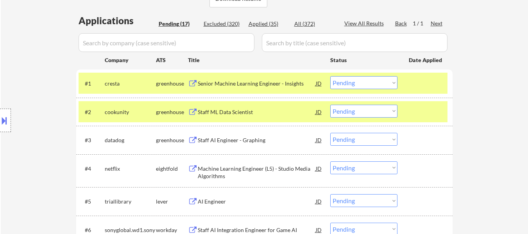
click at [257, 113] on div "Staff ML Data Scientist" at bounding box center [257, 112] width 118 height 8
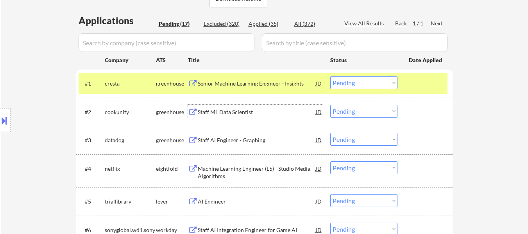
click at [385, 79] on select "Choose an option... Pending Applied Excluded (Questions) Excluded (Expired) Exc…" at bounding box center [363, 82] width 67 height 13
click at [330, 76] on select "Choose an option... Pending Applied Excluded (Questions) Excluded (Expired) Exc…" at bounding box center [363, 82] width 67 height 13
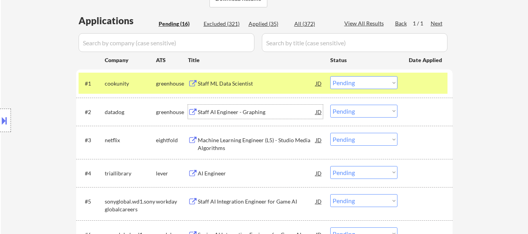
click at [226, 118] on div "Staff AI Engineer - Graphing" at bounding box center [257, 112] width 118 height 14
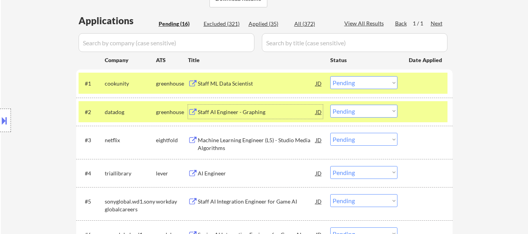
drag, startPoint x: 352, startPoint y: 80, endPoint x: 354, endPoint y: 87, distance: 7.8
click at [352, 80] on select "Choose an option... Pending Applied Excluded (Questions) Excluded (Expired) Exc…" at bounding box center [363, 82] width 67 height 13
click at [330, 76] on select "Choose an option... Pending Applied Excluded (Questions) Excluded (Expired) Exc…" at bounding box center [363, 82] width 67 height 13
select select ""pending""
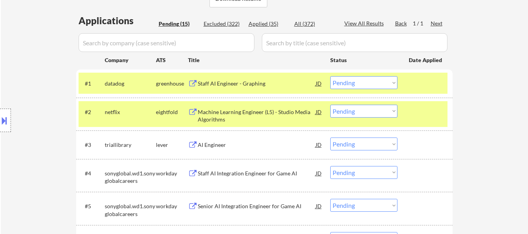
click at [417, 118] on div at bounding box center [426, 112] width 34 height 14
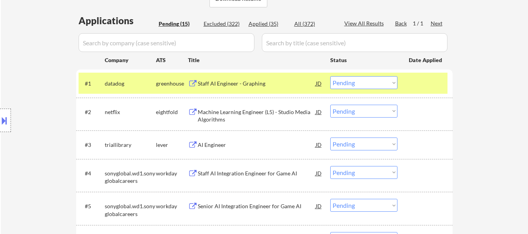
click at [269, 112] on div "Machine Learning Engineer (L5) - Studio Media Algorithms" at bounding box center [257, 115] width 118 height 15
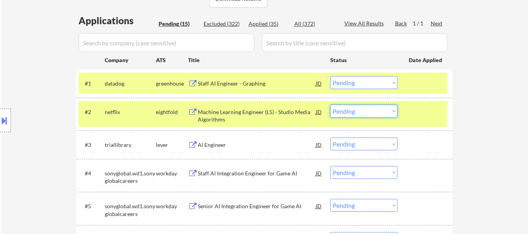
click at [377, 113] on select "Choose an option... Pending Applied Excluded (Questions) Excluded (Expired) Exc…" at bounding box center [363, 111] width 67 height 13
click at [330, 105] on select "Choose an option... Pending Applied Excluded (Questions) Excluded (Expired) Exc…" at bounding box center [363, 111] width 67 height 13
click at [200, 146] on div "AI Engineer" at bounding box center [257, 145] width 118 height 8
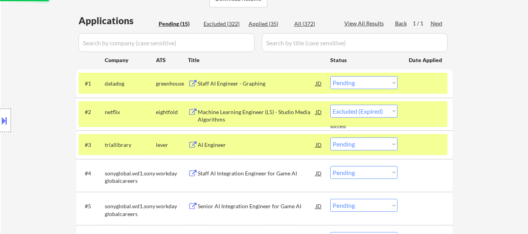
select select ""pending""
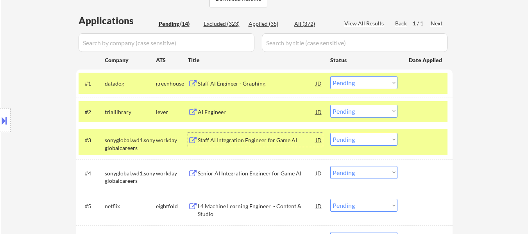
click at [351, 85] on select "Choose an option... Pending Applied Excluded (Questions) Excluded (Expired) Exc…" at bounding box center [363, 82] width 67 height 13
click at [330, 76] on select "Choose an option... Pending Applied Excluded (Questions) Excluded (Expired) Exc…" at bounding box center [363, 82] width 67 height 13
select select ""pending""
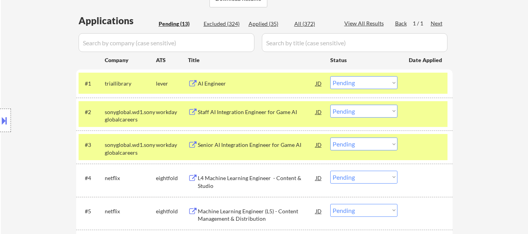
click at [413, 109] on div at bounding box center [426, 112] width 34 height 14
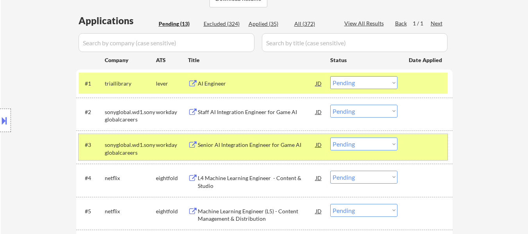
click at [409, 151] on div at bounding box center [426, 145] width 34 height 14
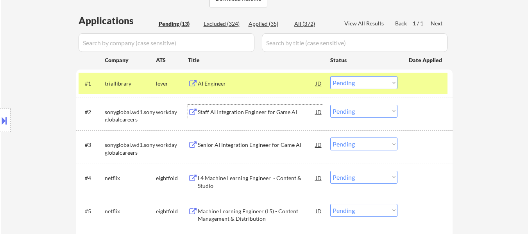
click at [219, 114] on div "Staff AI Integration Engineer for Game AI" at bounding box center [257, 112] width 118 height 8
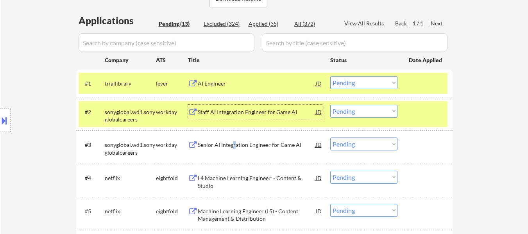
click at [234, 147] on div "Senior AI Integration Engineer for Game AI" at bounding box center [257, 145] width 118 height 8
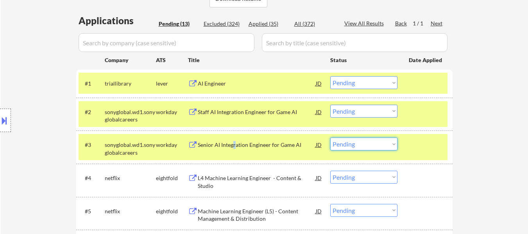
click at [357, 145] on select "Choose an option... Pending Applied Excluded (Questions) Excluded (Expired) Exc…" at bounding box center [363, 144] width 67 height 13
click at [330, 138] on select "Choose an option... Pending Applied Excluded (Questions) Excluded (Expired) Exc…" at bounding box center [363, 144] width 67 height 13
select select ""pending""
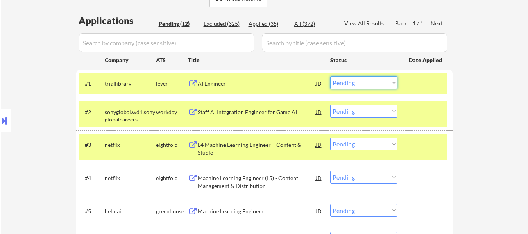
click at [348, 80] on select "Choose an option... Pending Applied Excluded (Questions) Excluded (Expired) Exc…" at bounding box center [363, 82] width 67 height 13
click at [330, 76] on select "Choose an option... Pending Applied Excluded (Questions) Excluded (Expired) Exc…" at bounding box center [363, 82] width 67 height 13
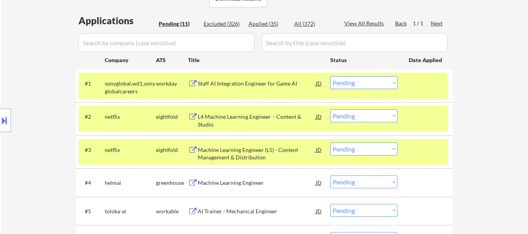
click at [382, 80] on select "Choose an option... Pending Applied Excluded (Questions) Excluded (Expired) Exc…" at bounding box center [363, 82] width 67 height 13
select select ""excluded__bad_match_""
click at [330, 76] on select "Choose an option... Pending Applied Excluded (Questions) Excluded (Expired) Exc…" at bounding box center [363, 82] width 67 height 13
click at [391, 116] on select "Choose an option... Pending Applied Excluded (Questions) Excluded (Expired) Exc…" at bounding box center [363, 115] width 67 height 13
select select ""excluded__other_""
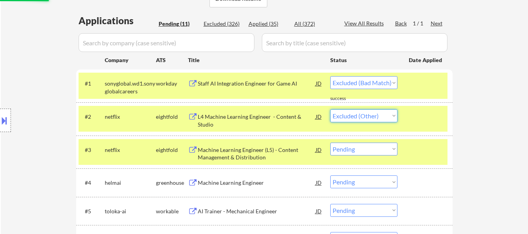
click at [330, 109] on select "Choose an option... Pending Applied Excluded (Questions) Excluded (Expired) Exc…" at bounding box center [363, 115] width 67 height 13
select select ""pending""
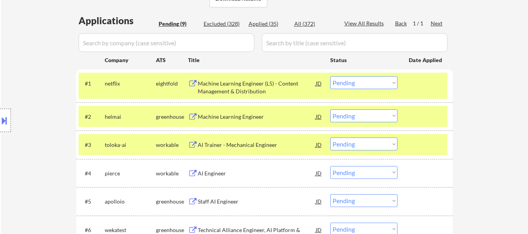
drag, startPoint x: 383, startPoint y: 79, endPoint x: 383, endPoint y: 85, distance: 5.9
click at [383, 79] on select "Choose an option... Pending Applied Excluded (Questions) Excluded (Expired) Exc…" at bounding box center [363, 82] width 67 height 13
click at [330, 76] on select "Choose an option... Pending Applied Excluded (Questions) Excluded (Expired) Exc…" at bounding box center [363, 82] width 67 height 13
select select ""pending""
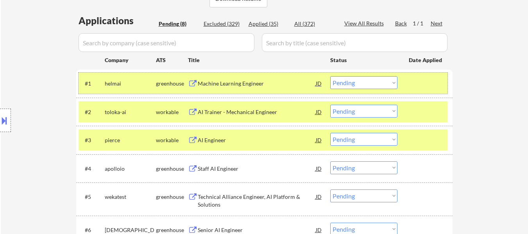
click at [421, 85] on div at bounding box center [426, 83] width 34 height 14
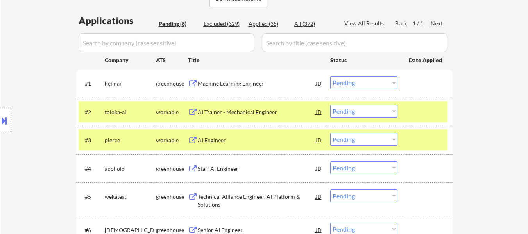
click at [414, 121] on div "#2 toloka-ai workable AI Trainer - Mechanical Engineer JD Choose an option... P…" at bounding box center [263, 111] width 369 height 21
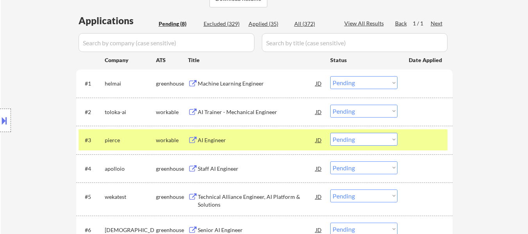
click at [414, 144] on div at bounding box center [426, 140] width 34 height 14
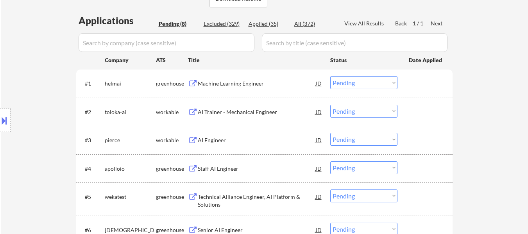
click at [272, 83] on div "Machine Learning Engineer" at bounding box center [257, 84] width 118 height 8
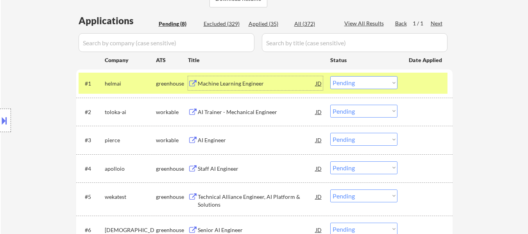
click at [258, 108] on div "AI Trainer - Mechanical Engineer" at bounding box center [257, 112] width 118 height 8
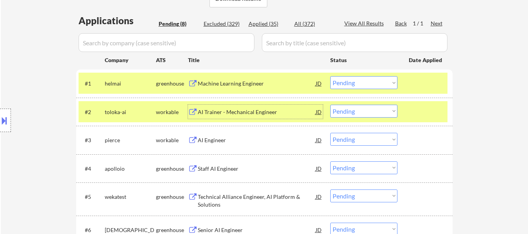
click at [219, 142] on div "AI Engineer" at bounding box center [257, 140] width 118 height 8
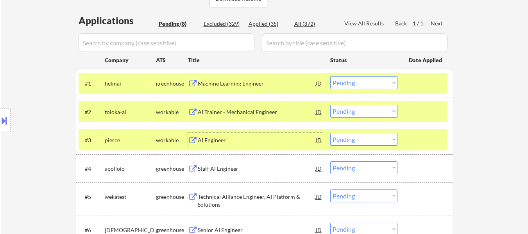
click at [351, 114] on select "Choose an option... Pending Applied Excluded (Questions) Excluded (Expired) Exc…" at bounding box center [363, 111] width 67 height 13
click at [330, 105] on select "Choose an option... Pending Applied Excluded (Questions) Excluded (Expired) Exc…" at bounding box center [363, 111] width 67 height 13
select select ""pending""
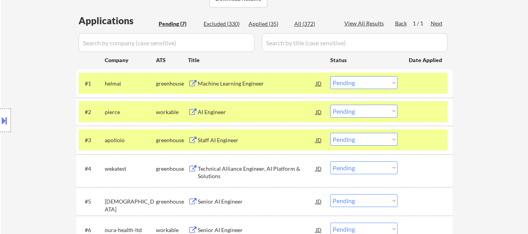
drag, startPoint x: 394, startPoint y: 140, endPoint x: 314, endPoint y: 145, distance: 79.9
click at [394, 140] on select "Choose an option... Pending Applied Excluded (Questions) Excluded (Expired) Exc…" at bounding box center [363, 139] width 67 height 13
drag, startPoint x: 435, startPoint y: 143, endPoint x: 421, endPoint y: 145, distance: 14.2
click at [435, 143] on div at bounding box center [426, 140] width 34 height 14
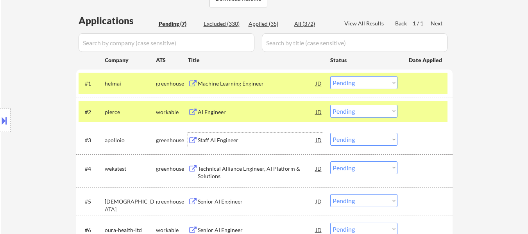
click at [248, 143] on div "Staff AI Engineer" at bounding box center [257, 140] width 118 height 8
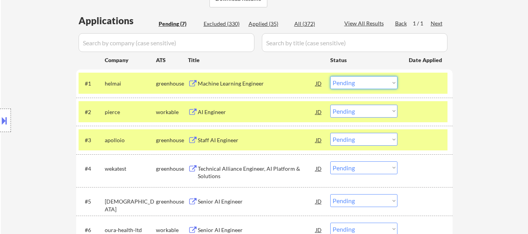
drag, startPoint x: 365, startPoint y: 84, endPoint x: 365, endPoint y: 89, distance: 5.1
click at [365, 84] on select "Choose an option... Pending Applied Excluded (Questions) Excluded (Expired) Exc…" at bounding box center [363, 82] width 67 height 13
click at [330, 76] on select "Choose an option... Pending Applied Excluded (Questions) Excluded (Expired) Exc…" at bounding box center [363, 82] width 67 height 13
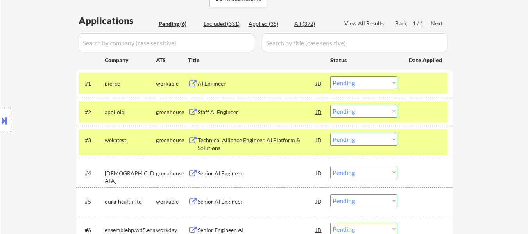
click at [360, 81] on select "Choose an option... Pending Applied Excluded (Questions) Excluded (Expired) Exc…" at bounding box center [363, 82] width 67 height 13
click at [330, 76] on select "Choose an option... Pending Applied Excluded (Questions) Excluded (Expired) Exc…" at bounding box center [363, 82] width 67 height 13
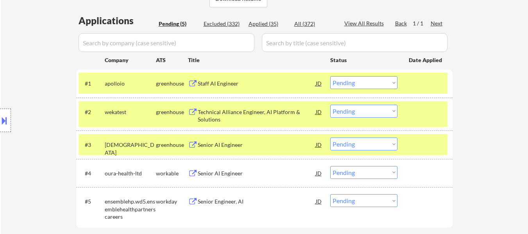
click at [422, 110] on div at bounding box center [426, 112] width 34 height 14
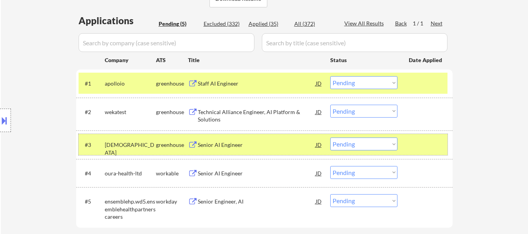
click at [414, 139] on div at bounding box center [426, 145] width 34 height 14
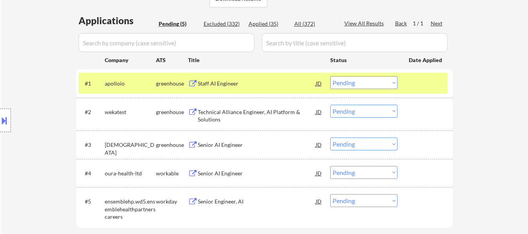
click at [248, 111] on div "Technical Alliance Engineer, AI Platform & Solutions" at bounding box center [257, 115] width 118 height 15
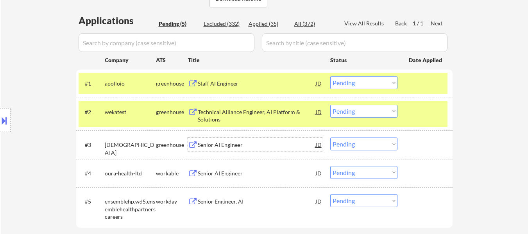
click at [237, 147] on div "Senior AI Engineer" at bounding box center [257, 145] width 118 height 8
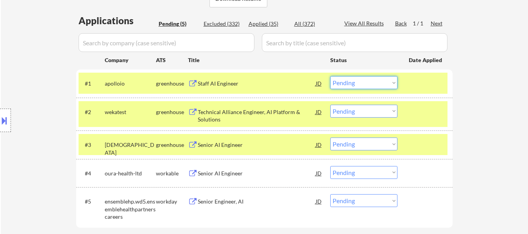
drag, startPoint x: 351, startPoint y: 82, endPoint x: 355, endPoint y: 86, distance: 5.8
click at [351, 82] on select "Choose an option... Pending Applied Excluded (Questions) Excluded (Expired) Exc…" at bounding box center [363, 82] width 67 height 13
click at [330, 76] on select "Choose an option... Pending Applied Excluded (Questions) Excluded (Expired) Exc…" at bounding box center [363, 82] width 67 height 13
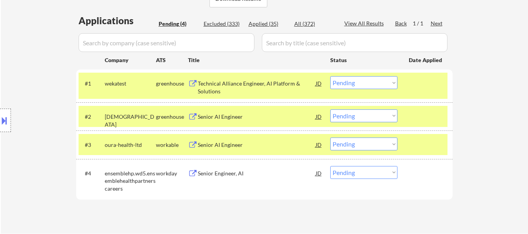
click at [351, 83] on select "Choose an option... Pending Applied Excluded (Questions) Excluded (Expired) Exc…" at bounding box center [363, 82] width 67 height 13
click at [330, 76] on select "Choose an option... Pending Applied Excluded (Questions) Excluded (Expired) Exc…" at bounding box center [363, 82] width 67 height 13
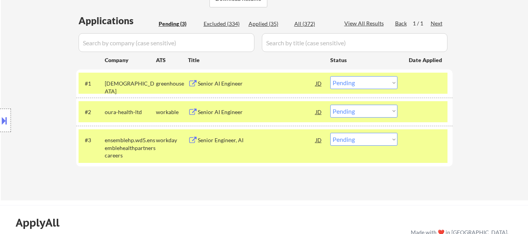
click at [427, 118] on div at bounding box center [426, 112] width 34 height 14
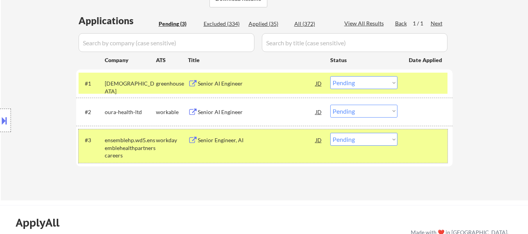
click at [425, 143] on div at bounding box center [426, 140] width 34 height 14
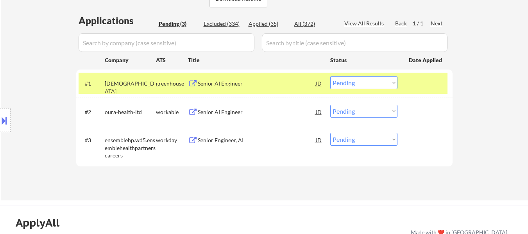
click at [243, 116] on div "Senior AI Engineer" at bounding box center [257, 112] width 118 height 14
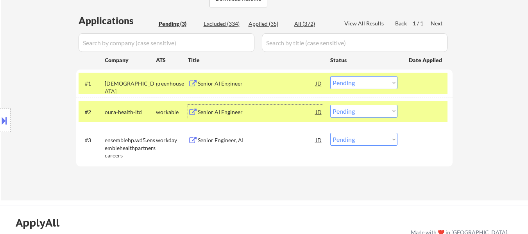
click at [237, 138] on div "Senior Engineer, AI" at bounding box center [257, 140] width 118 height 8
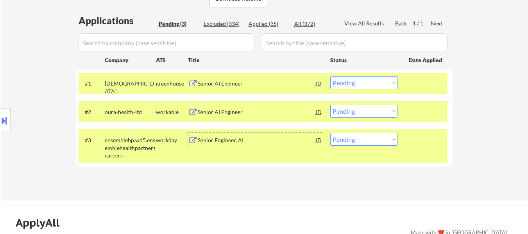
click at [369, 84] on select "Choose an option... Pending Applied Excluded (Questions) Excluded (Expired) Exc…" at bounding box center [363, 82] width 67 height 13
click at [330, 76] on select "Choose an option... Pending Applied Excluded (Questions) Excluded (Expired) Exc…" at bounding box center [363, 82] width 67 height 13
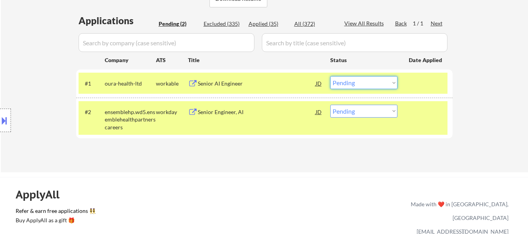
click at [374, 83] on select "Choose an option... Pending Applied Excluded (Questions) Excluded (Expired) Exc…" at bounding box center [363, 82] width 67 height 13
click at [330, 76] on select "Choose an option... Pending Applied Excluded (Questions) Excluded (Expired) Exc…" at bounding box center [363, 82] width 67 height 13
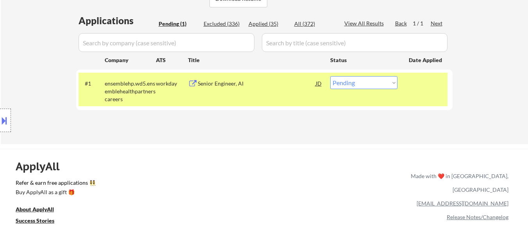
click at [377, 86] on select "Choose an option... Pending Applied Excluded (Questions) Excluded (Expired) Exc…" at bounding box center [363, 82] width 67 height 13
select select ""excluded__bad_match_""
click at [330, 76] on select "Choose an option... Pending Applied Excluded (Questions) Excluded (Expired) Exc…" at bounding box center [363, 82] width 67 height 13
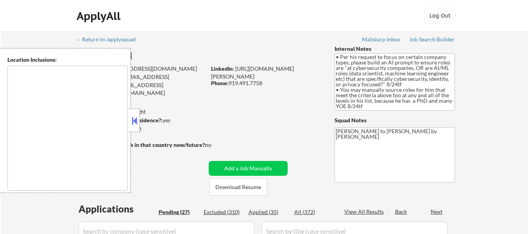
select select ""pending""
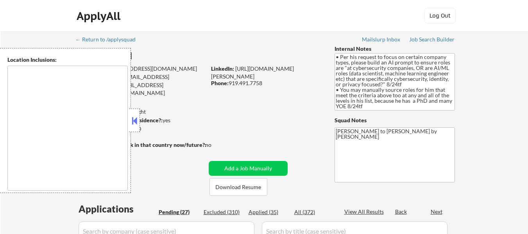
select select ""pending""
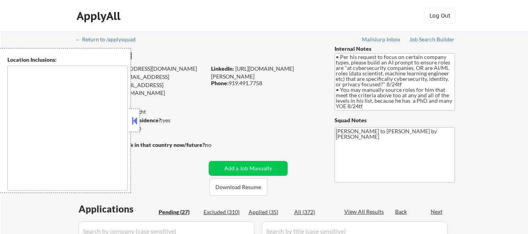
select select ""pending""
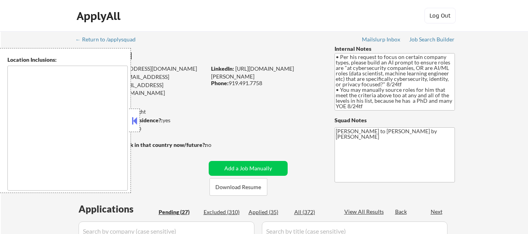
select select ""pending""
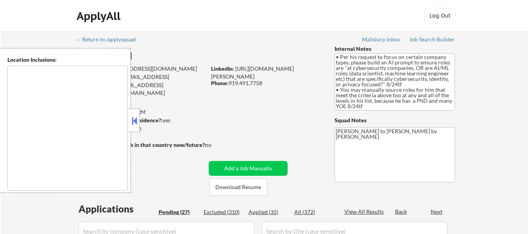
select select ""pending""
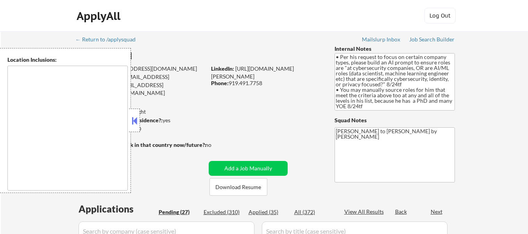
select select ""pending""
type textarea "Durham, NC Chapel Hill, NC Morrisville, NC Cary, NC Raleigh, NC Hillsborough, N…"
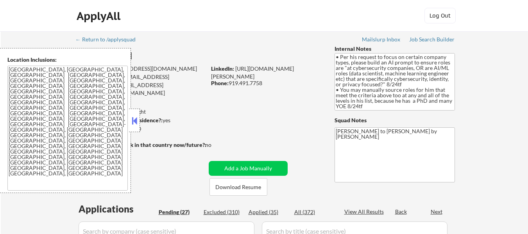
scroll to position [78, 0]
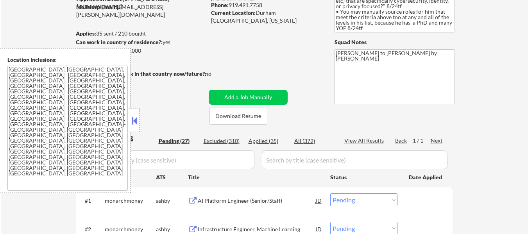
click at [137, 118] on button at bounding box center [134, 121] width 9 height 12
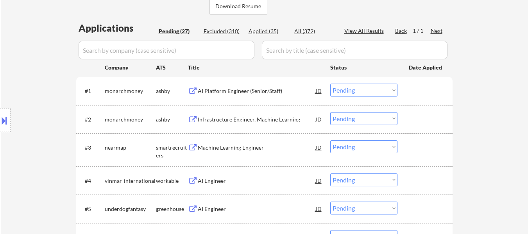
scroll to position [195, 0]
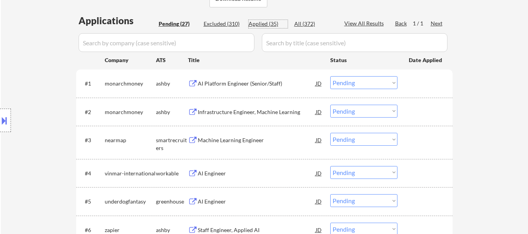
click at [267, 25] on div "Applied (35)" at bounding box center [268, 24] width 39 height 8
select select ""applied""
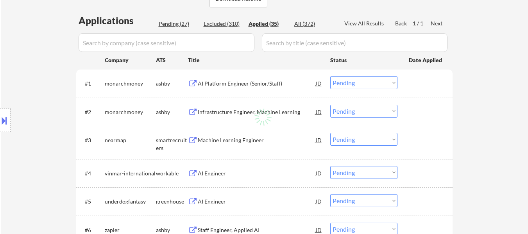
select select ""applied""
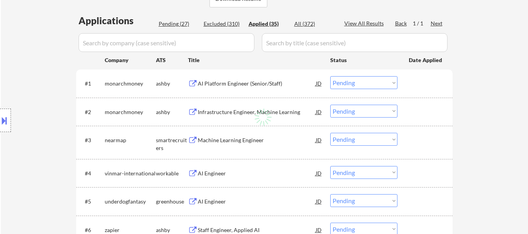
select select ""applied""
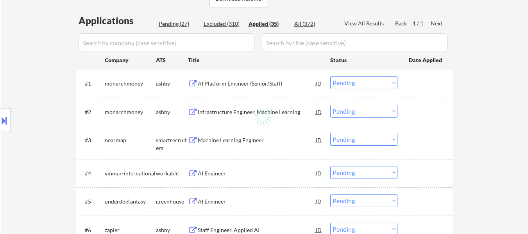
select select ""applied""
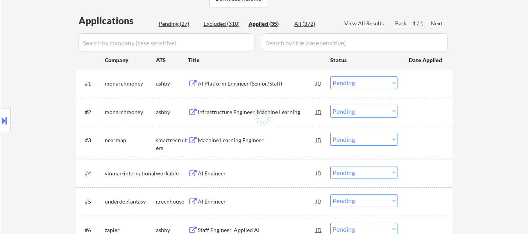
select select ""applied""
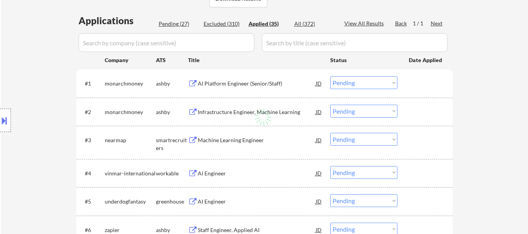
select select ""applied""
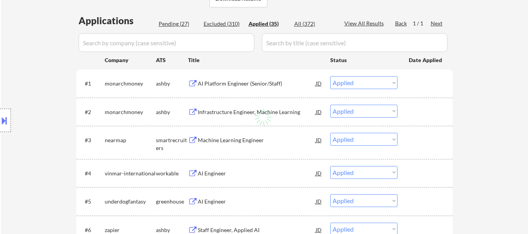
select select ""applied""
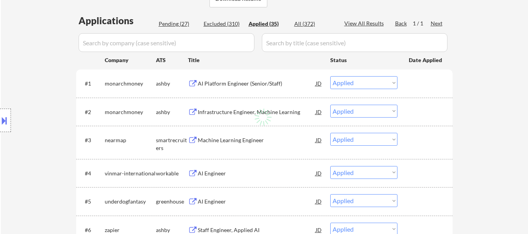
select select ""applied""
